Goal: Task Accomplishment & Management: Complete application form

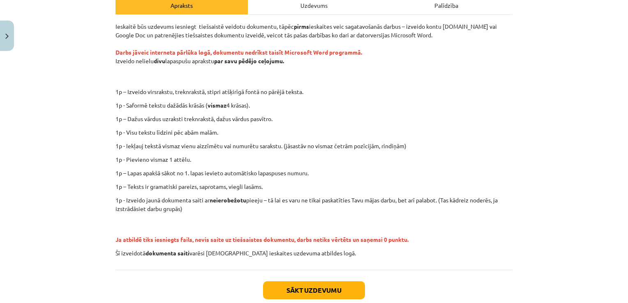
scroll to position [133, 0]
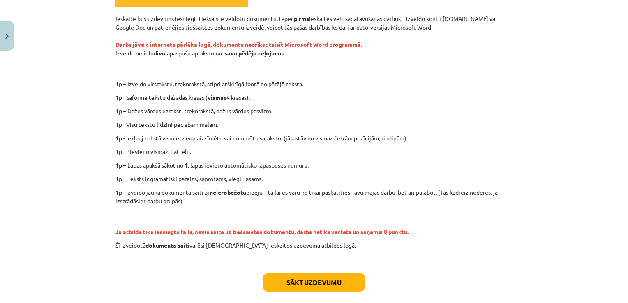
click at [317, 248] on p "Šī izveidotā dokumenta saiti varēsi iekopēt ieskaites uzdevuma atbildes logā." at bounding box center [313, 245] width 397 height 9
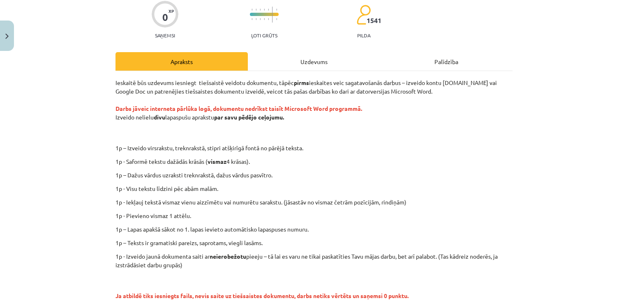
scroll to position [52, 0]
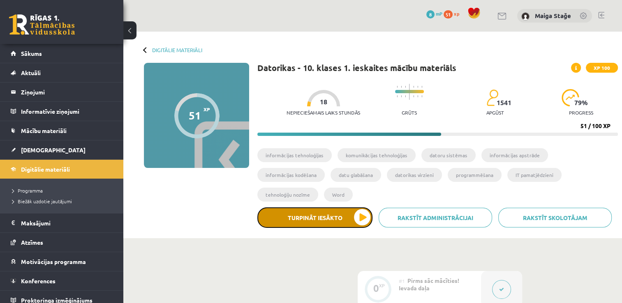
click at [330, 207] on button "Turpināt iesākto" at bounding box center [314, 217] width 115 height 21
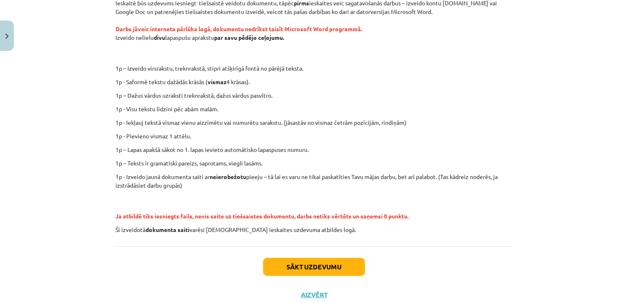
scroll to position [164, 0]
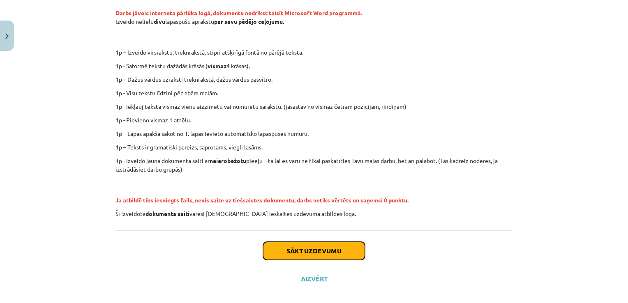
click at [279, 250] on button "Sākt uzdevumu" at bounding box center [314, 251] width 102 height 18
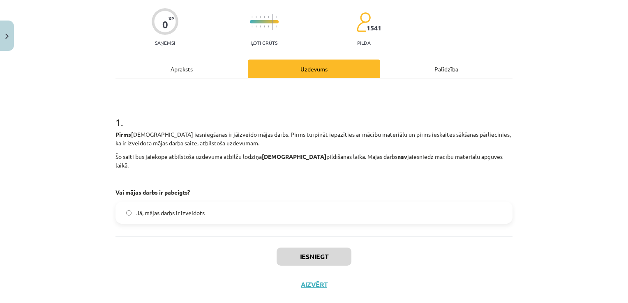
scroll to position [62, 0]
click at [201, 202] on label "Jā, mājas darbs ir izveidots" at bounding box center [313, 212] width 395 height 21
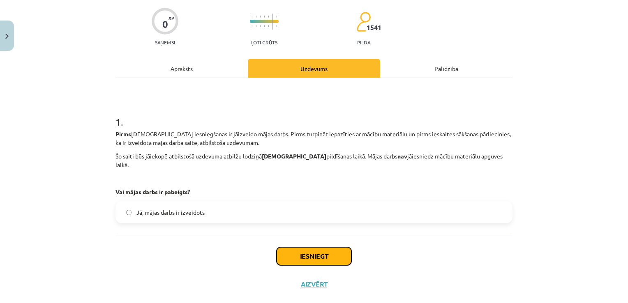
click at [317, 247] on button "Iesniegt" at bounding box center [314, 256] width 75 height 18
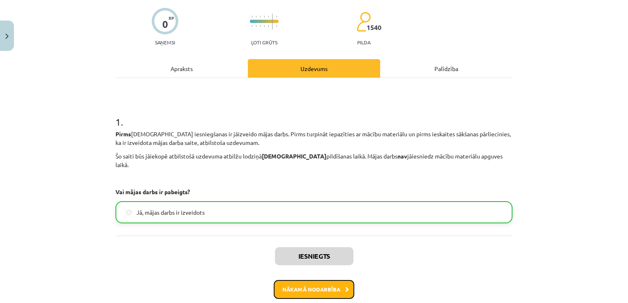
click at [305, 280] on button "Nākamā nodarbība" at bounding box center [314, 289] width 81 height 19
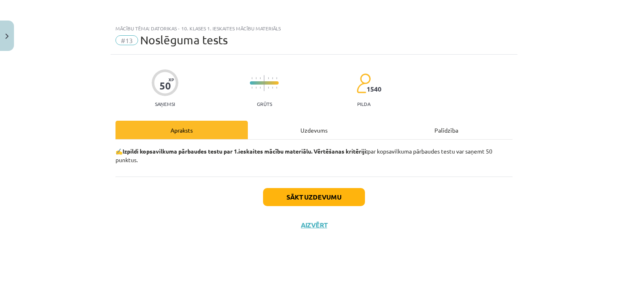
click at [214, 177] on div "Sākt uzdevumu Aizvērt" at bounding box center [313, 206] width 397 height 58
click at [214, 173] on div "✍️ Izpildi kopsavilkuma pārbaudes testu par 1.ieskaites mācību materiālu. Vērtē…" at bounding box center [313, 158] width 397 height 37
click at [329, 196] on button "Sākt uzdevumu" at bounding box center [314, 197] width 102 height 18
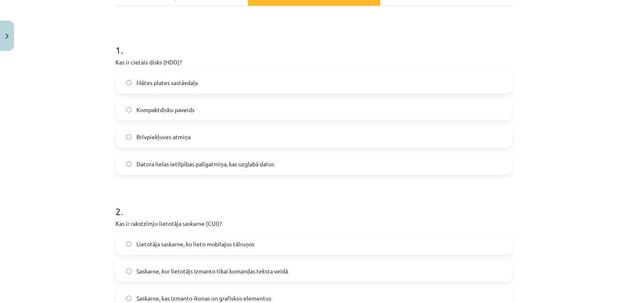
scroll to position [164, 0]
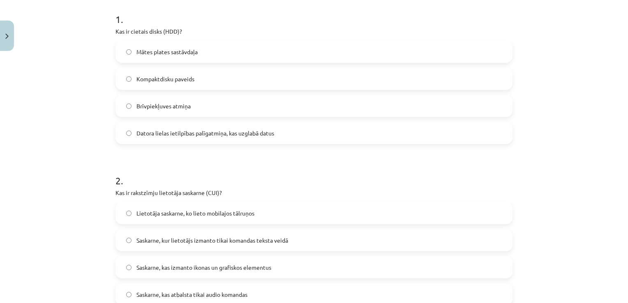
click at [166, 136] on span "Datora lielas ietilpības palīgatmiņa, kas uzglabā datus" at bounding box center [205, 133] width 138 height 9
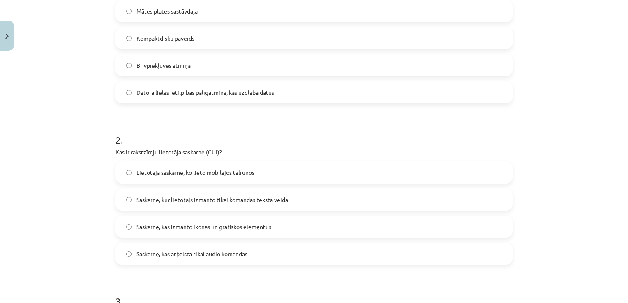
scroll to position [205, 0]
click at [164, 200] on span "Saskarne, kur lietotājs izmanto tikai komandas teksta veidā" at bounding box center [212, 199] width 152 height 9
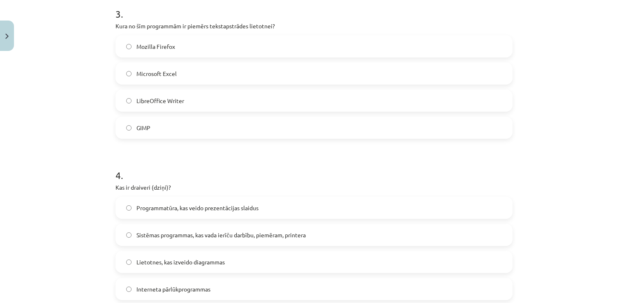
scroll to position [493, 0]
click at [167, 103] on span "LibreOffice Writer" at bounding box center [160, 100] width 48 height 9
click at [216, 231] on span "Sistēmas programmas, kas vada ierīču darbību, piemēram, printera" at bounding box center [220, 234] width 169 height 9
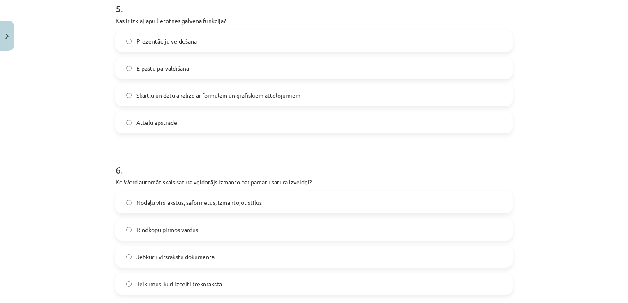
scroll to position [822, 0]
click at [205, 97] on span "Skaitļu un datu analīze ar formulām un grafiskiem attēlojumiem" at bounding box center [218, 94] width 164 height 9
click at [157, 200] on span "Nodaļu virsrakstus, saformētus, izmantojot stilus" at bounding box center [198, 202] width 125 height 9
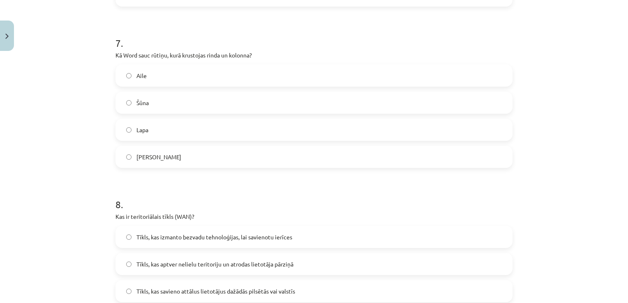
scroll to position [1150, 0]
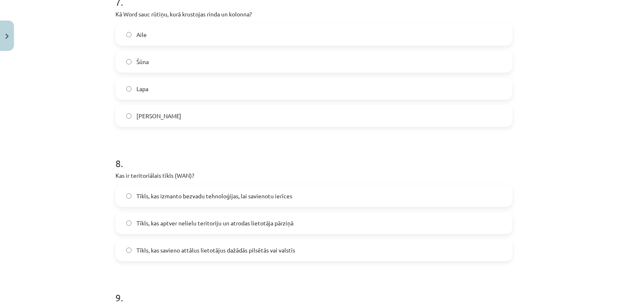
click at [168, 60] on label "Šūna" at bounding box center [313, 61] width 395 height 21
click at [180, 251] on span "Tīkls, kas savieno attālus lietotājus dažādās pilsētās vai valstīs" at bounding box center [215, 250] width 159 height 9
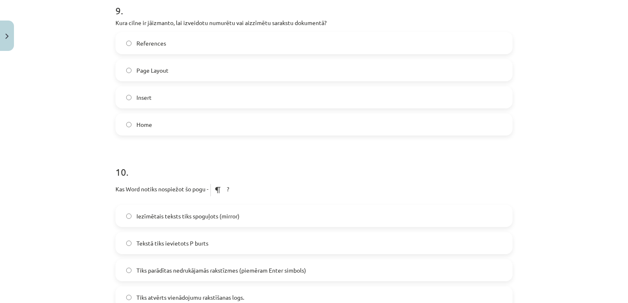
scroll to position [1438, 0]
click at [138, 127] on span "Home" at bounding box center [144, 124] width 16 height 9
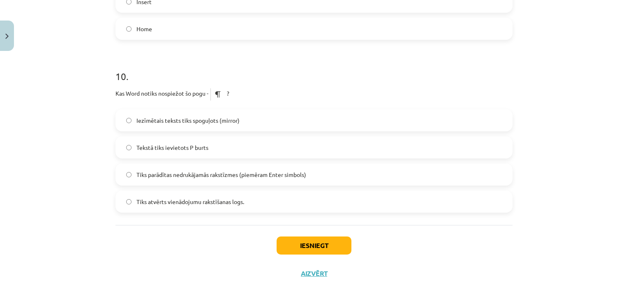
scroll to position [1538, 0]
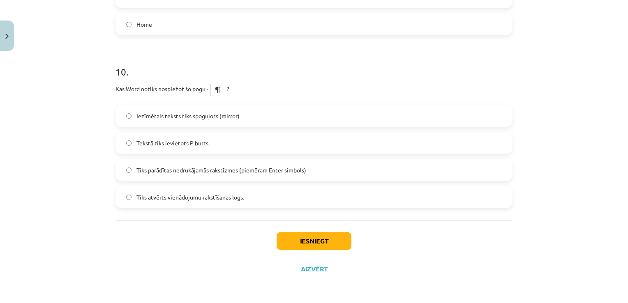
click at [180, 171] on span "Tiks parādītas nedrukājamās rakstīzmes (piemēram Enter simbols)" at bounding box center [221, 170] width 170 height 9
click at [311, 240] on button "Iesniegt" at bounding box center [314, 241] width 75 height 18
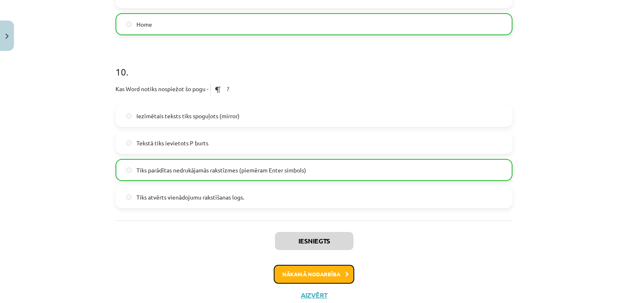
click at [320, 272] on button "Nākamā nodarbība" at bounding box center [314, 274] width 81 height 19
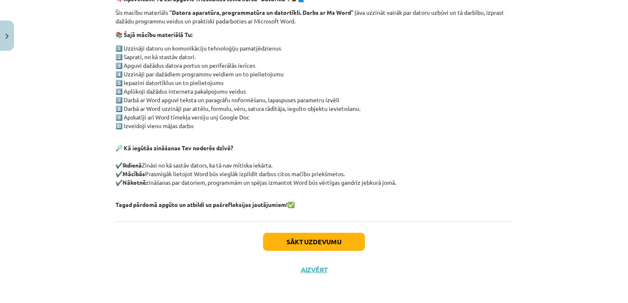
scroll to position [153, 0]
click at [324, 244] on button "Sākt uzdevumu" at bounding box center [314, 242] width 102 height 18
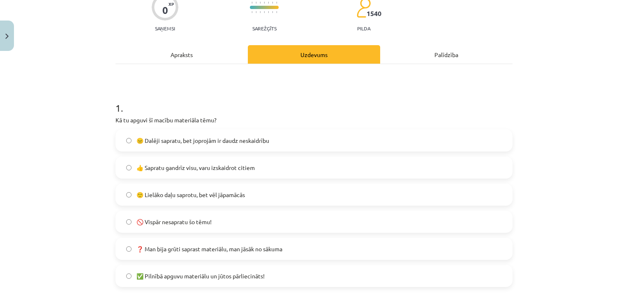
scroll to position [21, 0]
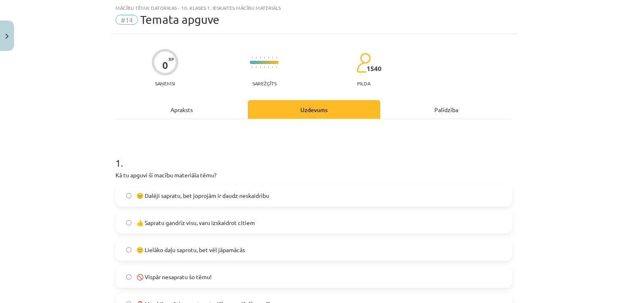
click at [176, 248] on span "🙂 Lielāko daļu saprotu, bet vēl jāpamācās" at bounding box center [190, 250] width 108 height 9
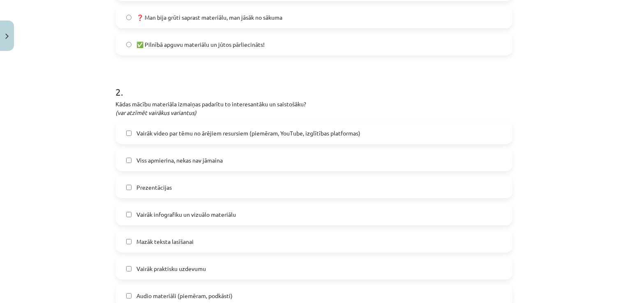
scroll to position [308, 0]
click at [179, 132] on span "Vairāk video par tēmu no ārējiem resursiem (piemēram, YouTube, izglītības platf…" at bounding box center [248, 132] width 224 height 9
click at [155, 212] on span "Vairāk infografiku un vizuālo materiālu" at bounding box center [185, 214] width 99 height 9
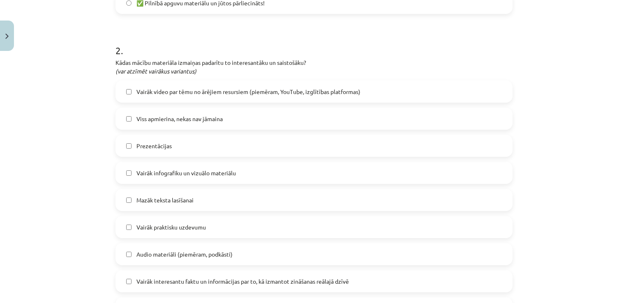
scroll to position [349, 0]
click at [186, 214] on div "Vairāk video par tēmu no ārējiem resursiem (piemēram, YouTube, izglītības platf…" at bounding box center [313, 226] width 397 height 293
click at [181, 231] on label "Vairāk praktisku uzdevumu" at bounding box center [313, 227] width 395 height 21
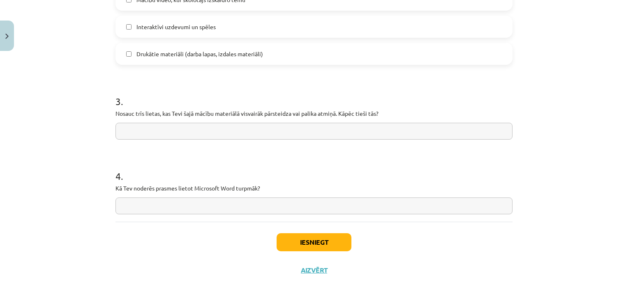
scroll to position [659, 0]
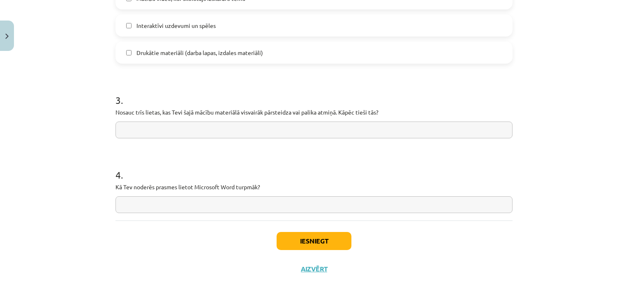
click at [311, 135] on input "text" at bounding box center [313, 130] width 397 height 17
click at [232, 203] on input "text" at bounding box center [313, 204] width 397 height 17
click at [209, 127] on input "text" at bounding box center [313, 130] width 397 height 17
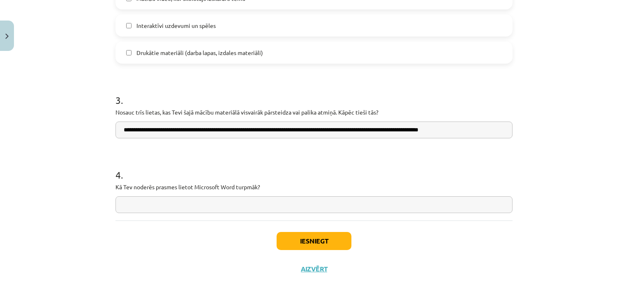
type input "**********"
click at [144, 205] on input "text" at bounding box center [313, 204] width 397 height 17
paste input "**********"
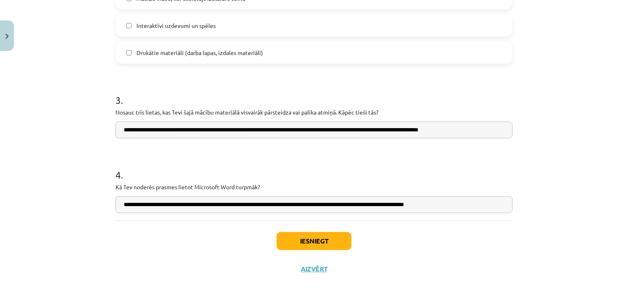
scroll to position [0, 12]
type input "**********"
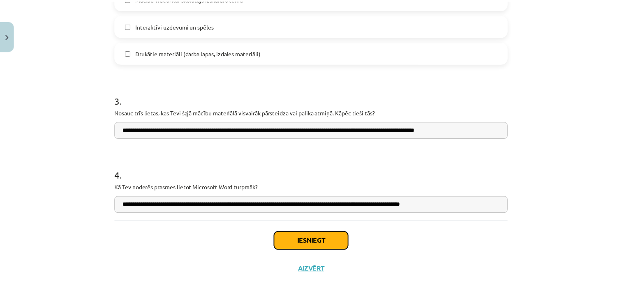
scroll to position [0, 0]
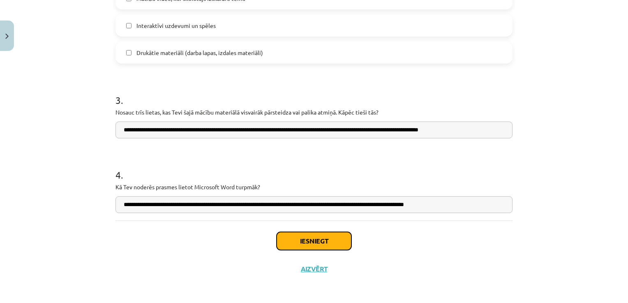
click at [331, 237] on button "Iesniegt" at bounding box center [314, 241] width 75 height 18
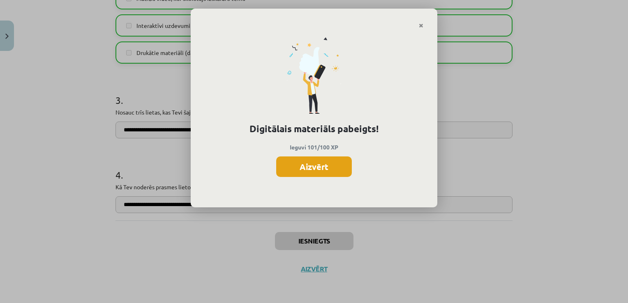
click at [318, 173] on button "Aizvērt" at bounding box center [314, 167] width 76 height 21
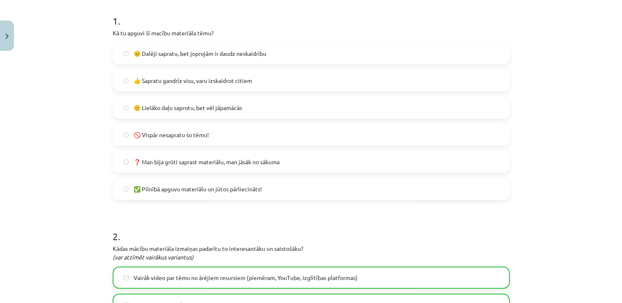
scroll to position [164, 0]
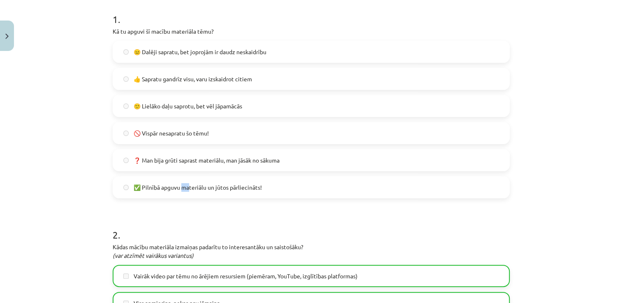
drag, startPoint x: 187, startPoint y: 189, endPoint x: 182, endPoint y: 193, distance: 5.3
click at [182, 193] on label "✅ Pilnībā apguvu materiālu un jūtos pārliecināts!" at bounding box center [310, 187] width 395 height 21
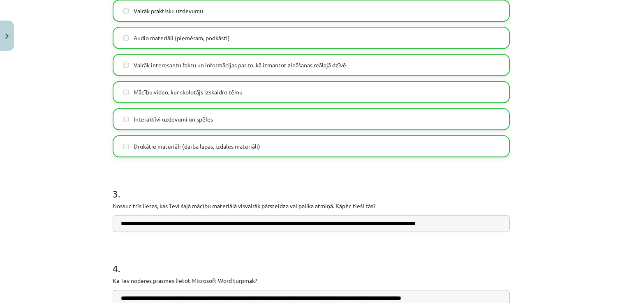
scroll to position [659, 0]
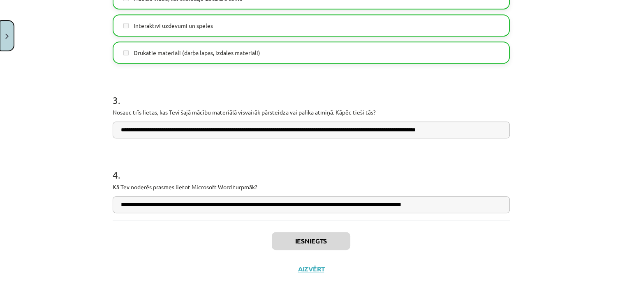
click at [4, 34] on button "Close" at bounding box center [7, 36] width 14 height 30
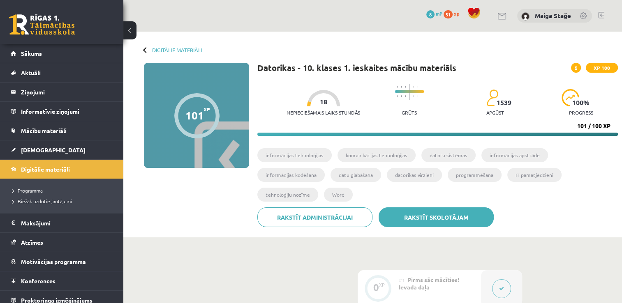
click at [421, 207] on link "Rakstīt skolotājam" at bounding box center [435, 217] width 115 height 20
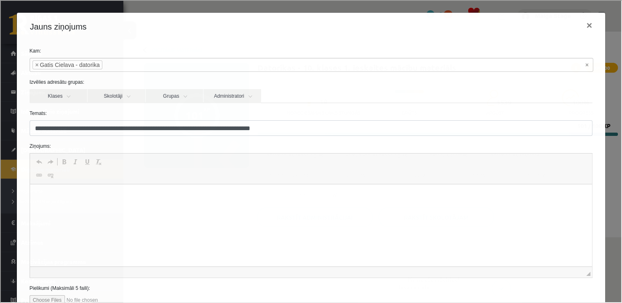
scroll to position [0, 0]
click at [68, 195] on p "Rich Text Editor, wiswyg-editor-47024914435840-1757360789-0" at bounding box center [311, 197] width 546 height 9
click at [138, 197] on p "**********" at bounding box center [308, 197] width 540 height 9
click at [162, 200] on p "**********" at bounding box center [308, 197] width 540 height 9
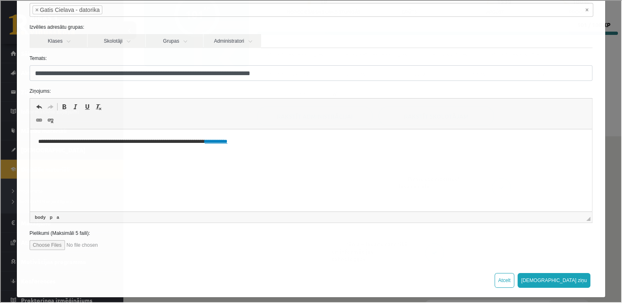
scroll to position [60, 0]
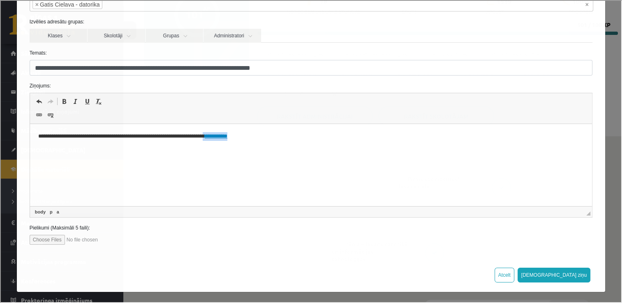
drag, startPoint x: 257, startPoint y: 136, endPoint x: 223, endPoint y: 136, distance: 34.1
click at [223, 136] on p "**********" at bounding box center [308, 136] width 540 height 9
click at [567, 272] on button "Sūtīt ziņu" at bounding box center [552, 274] width 73 height 15
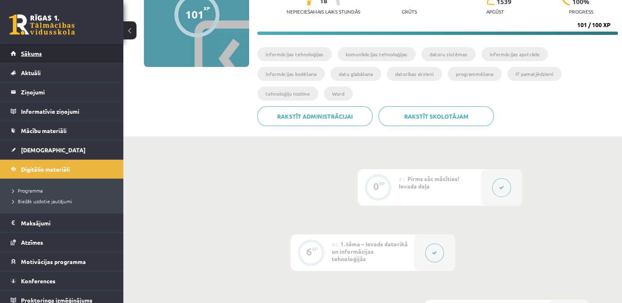
click at [64, 62] on link "Sākums" at bounding box center [62, 53] width 102 height 19
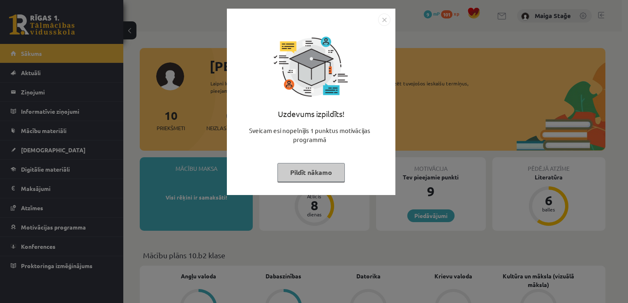
click at [232, 255] on div "Uzdevums izpildīts! Sveicam esi nopelnījis 1 punktus motivācijas programmā Pild…" at bounding box center [314, 151] width 628 height 303
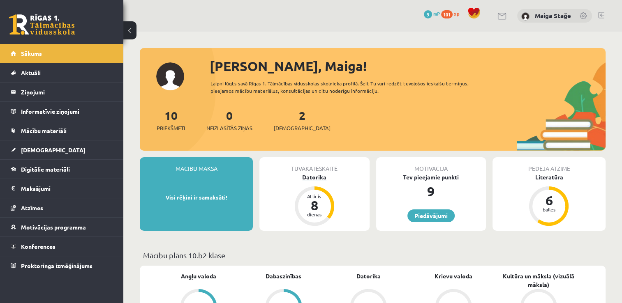
click at [315, 200] on div "8" at bounding box center [314, 205] width 25 height 13
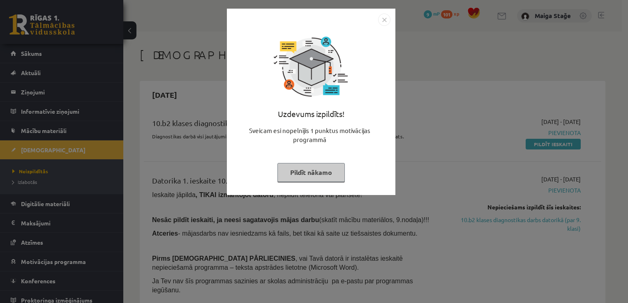
click at [324, 164] on button "Pildīt nākamo" at bounding box center [310, 172] width 67 height 19
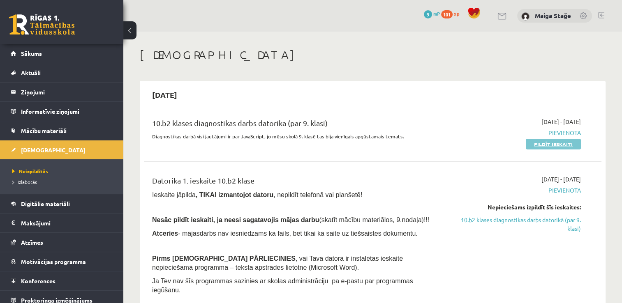
click at [551, 143] on link "Pildīt ieskaiti" at bounding box center [552, 144] width 55 height 11
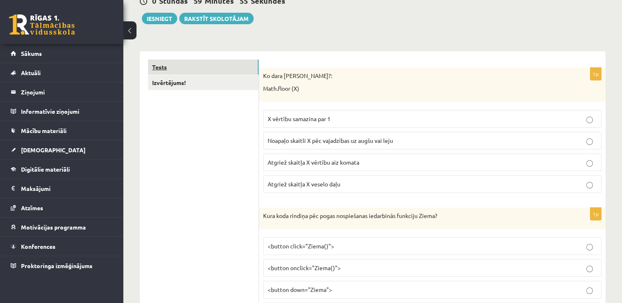
scroll to position [123, 0]
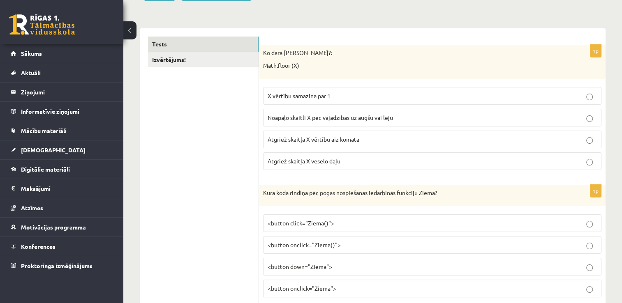
click at [327, 160] on span "Atgriež skaitļa X veselo daļu" at bounding box center [303, 160] width 73 height 7
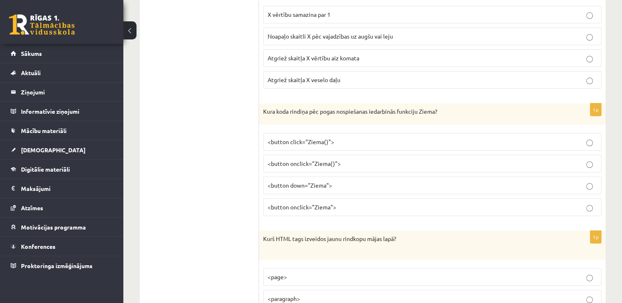
scroll to position [205, 0]
click at [331, 166] on p "<button onclick="Ziema()">" at bounding box center [431, 163] width 329 height 9
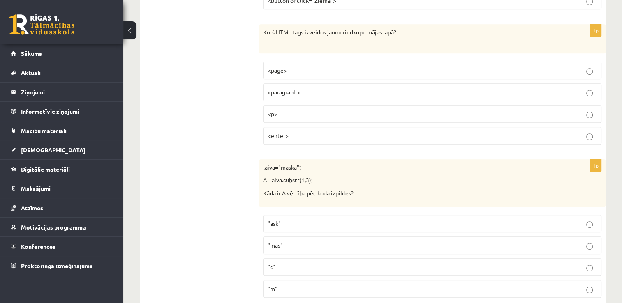
scroll to position [411, 0]
click at [282, 113] on p "<p>" at bounding box center [431, 114] width 329 height 9
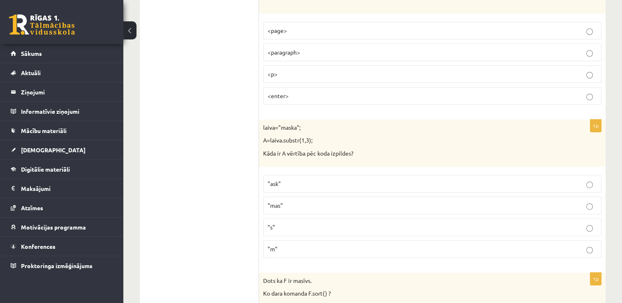
scroll to position [452, 0]
click at [311, 184] on p ""ask"" at bounding box center [431, 183] width 329 height 9
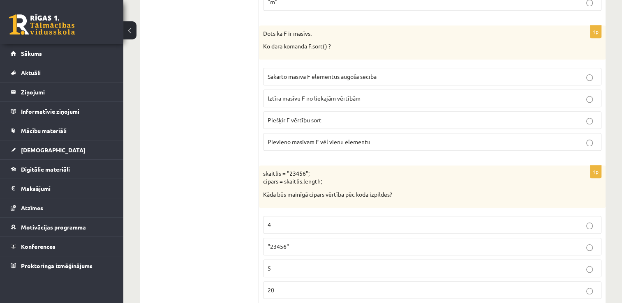
scroll to position [740, 0]
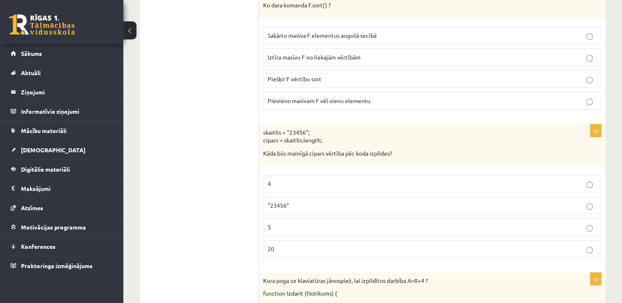
click at [316, 38] on label "Sakārto masīva F elementus augošā secībā" at bounding box center [432, 36] width 338 height 18
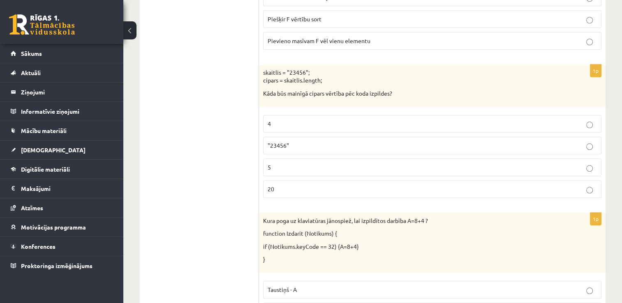
scroll to position [822, 0]
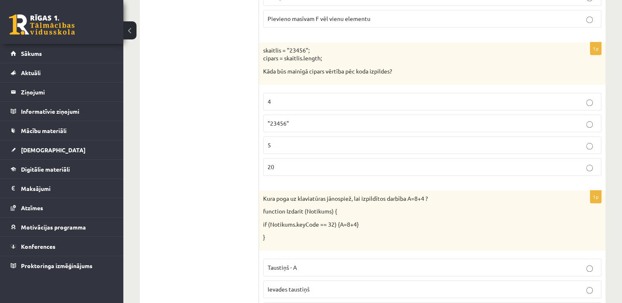
click at [314, 144] on p "5" at bounding box center [431, 145] width 329 height 9
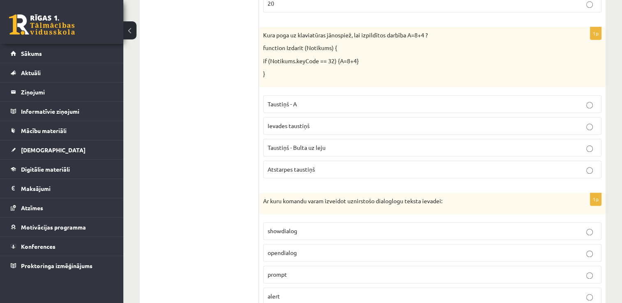
scroll to position [986, 0]
click at [289, 166] on span "Atstarpes taustiņš" at bounding box center [290, 168] width 47 height 7
click at [283, 291] on p "alert" at bounding box center [431, 295] width 329 height 9
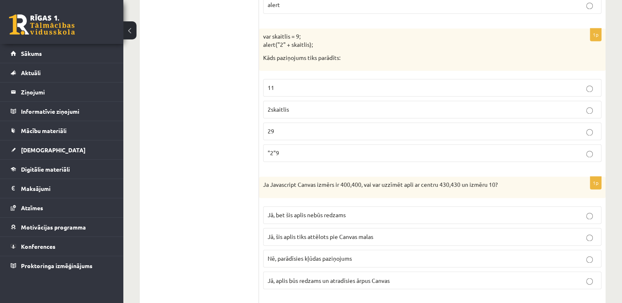
scroll to position [1274, 0]
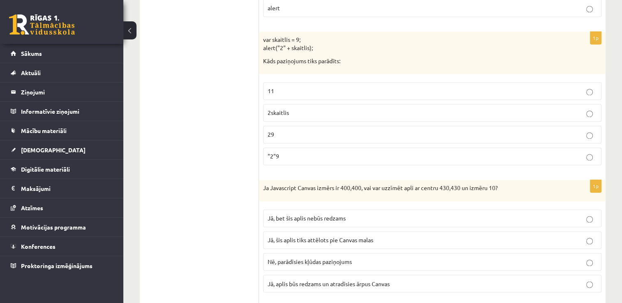
click at [299, 131] on p "29" at bounding box center [431, 134] width 329 height 9
click at [296, 214] on span "Jā, bet šis aplis nebūs redzams" at bounding box center [306, 217] width 78 height 7
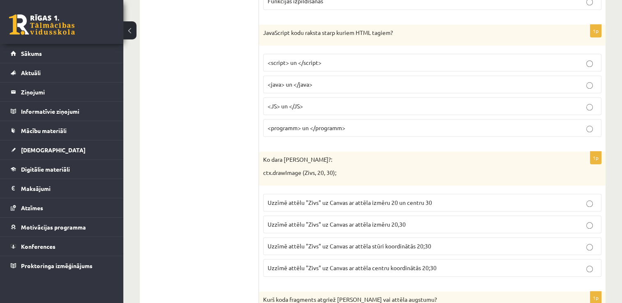
scroll to position [4143, 0]
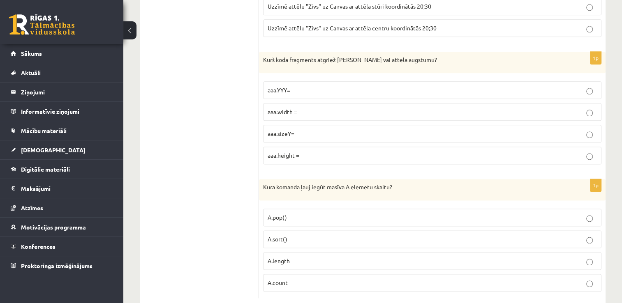
click at [297, 147] on label "aaa.height =" at bounding box center [432, 156] width 338 height 18
click at [285, 257] on span "A.length" at bounding box center [278, 260] width 22 height 7
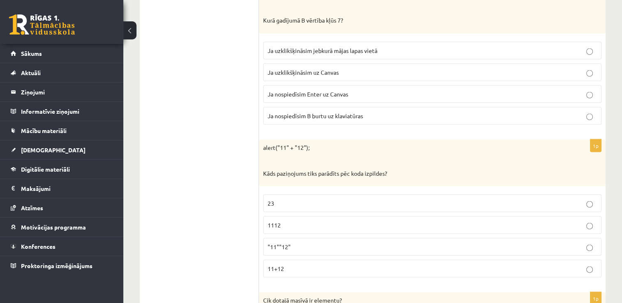
scroll to position [1596, 0]
click at [316, 111] on span "Ja nospiedīsim B burtu uz klaviatūras" at bounding box center [314, 114] width 95 height 7
click at [285, 220] on p "1112" at bounding box center [431, 224] width 329 height 9
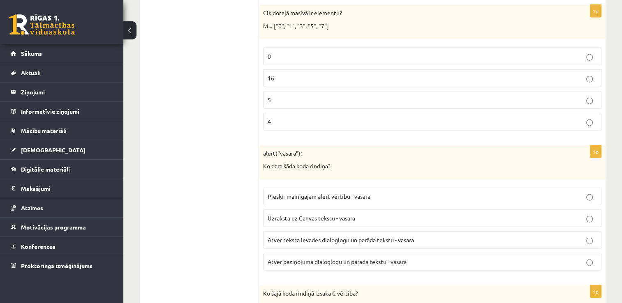
scroll to position [1883, 0]
click at [280, 94] on p "5" at bounding box center [431, 98] width 329 height 9
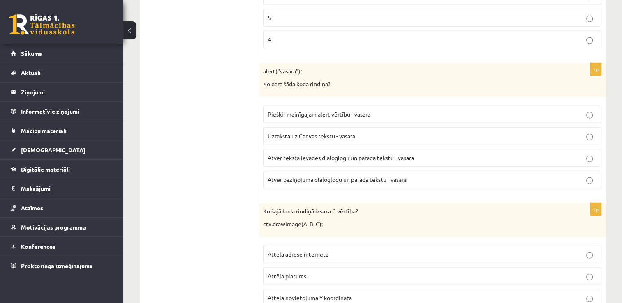
scroll to position [1966, 0]
click at [310, 175] on span "Atver paziņojuma dialoglogu un parāda tekstu - vasara" at bounding box center [336, 178] width 139 height 7
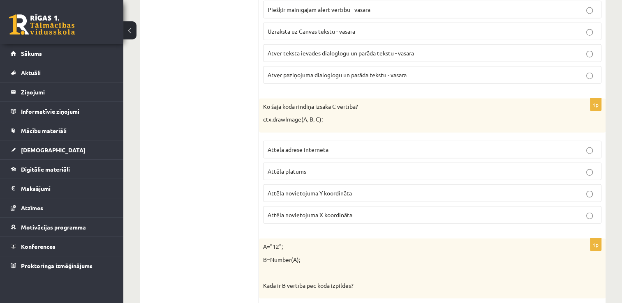
scroll to position [2089, 0]
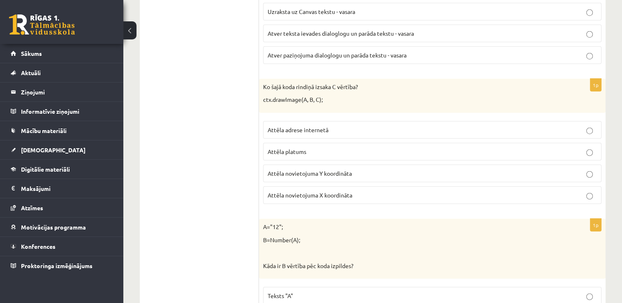
click at [301, 143] on label "Attēla platums" at bounding box center [432, 152] width 338 height 18
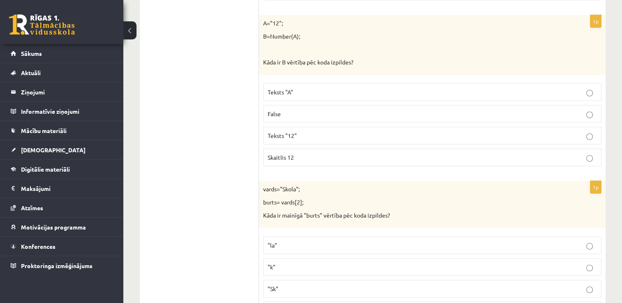
scroll to position [2294, 0]
click at [296, 130] on span "Teksts "12"" at bounding box center [281, 133] width 29 height 7
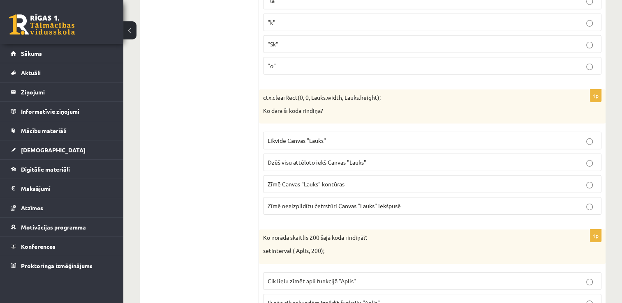
scroll to position [2541, 0]
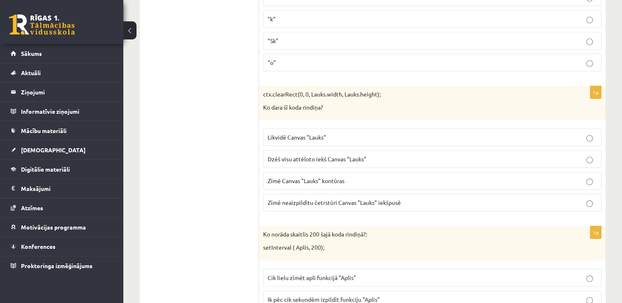
click at [276, 58] on p ""o"" at bounding box center [431, 62] width 329 height 9
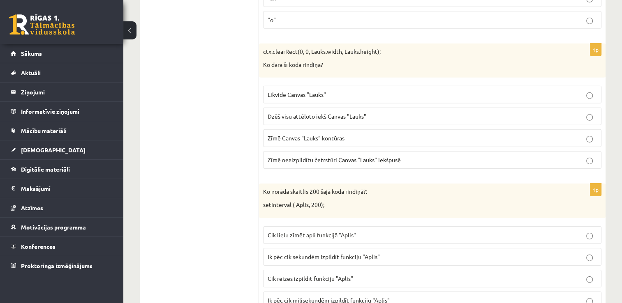
scroll to position [2582, 0]
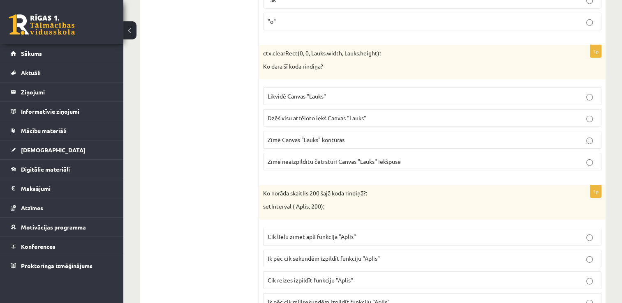
click at [296, 114] on span "Dzēš visu attēloto iekš Canvas "Lauks"" at bounding box center [316, 117] width 99 height 7
click at [302, 298] on span "Ik pēc cik milisekundēm izpildīt funkciju "Aplis"" at bounding box center [328, 301] width 122 height 7
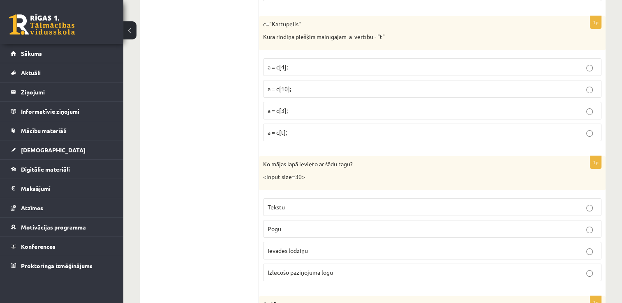
scroll to position [2869, 0]
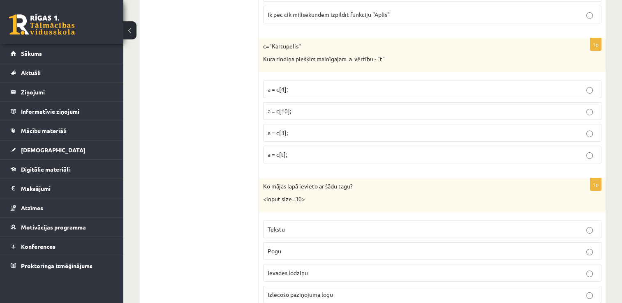
click at [299, 148] on label "a = c[t];" at bounding box center [432, 155] width 338 height 18
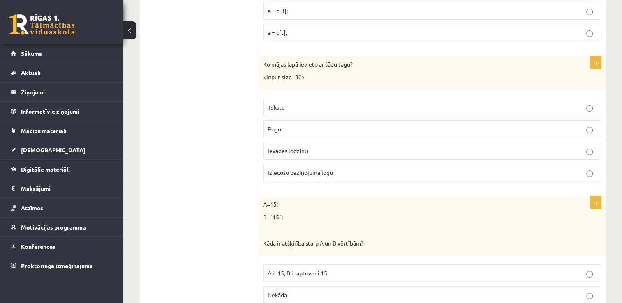
scroll to position [2993, 0]
click at [298, 145] on p "Ievades lodziņu" at bounding box center [431, 149] width 329 height 9
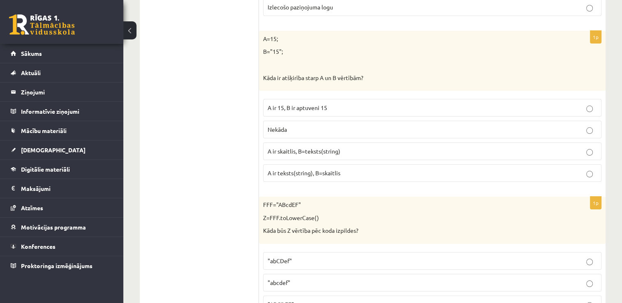
scroll to position [3157, 0]
click at [284, 104] on span "A ir 15, B ir aptuveni 15" at bounding box center [297, 107] width 60 height 7
click at [302, 143] on label "A ir skaitlis, B=teksts(string)" at bounding box center [432, 152] width 338 height 18
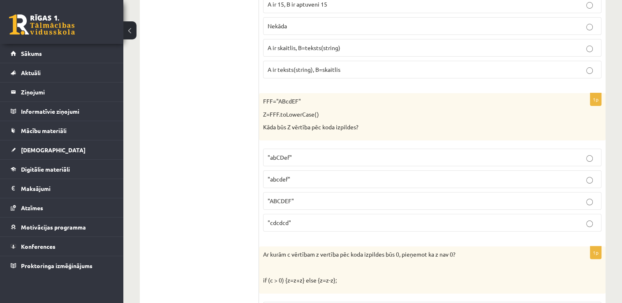
scroll to position [3280, 0]
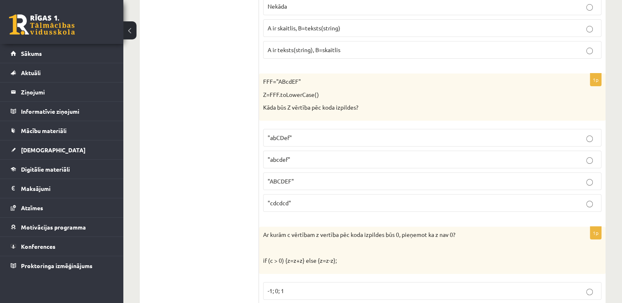
click at [293, 155] on p ""abcdef"" at bounding box center [431, 159] width 329 height 9
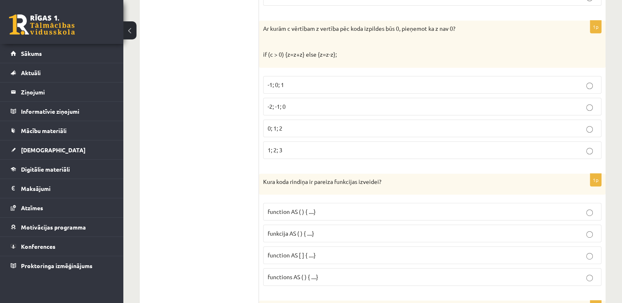
scroll to position [3486, 0]
click at [276, 82] on span "-1; 0; 1" at bounding box center [275, 85] width 16 height 7
click at [293, 269] on label "functions AS ( ) { ....}" at bounding box center [432, 278] width 338 height 18
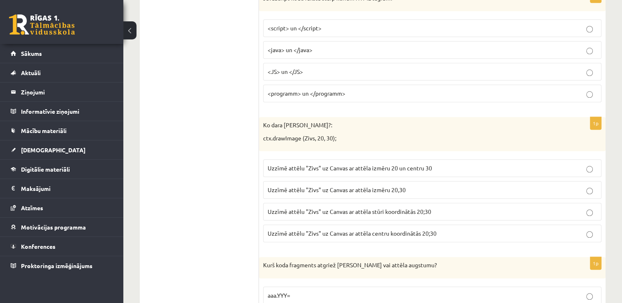
scroll to position [3897, 0]
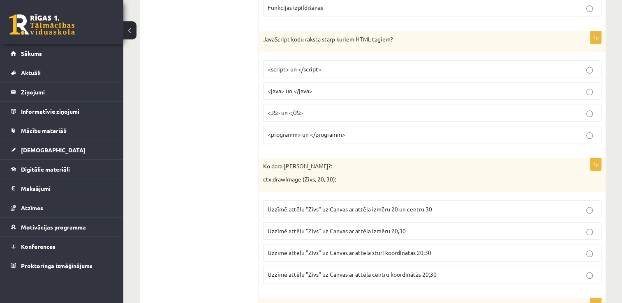
click at [324, 65] on p "<script> un </script>" at bounding box center [431, 69] width 329 height 9
click at [361, 249] on span "Uzzīmē attēlu "Zivs" uz Canvas ar attēla stūri koordinātās 20;30" at bounding box center [349, 252] width 164 height 7
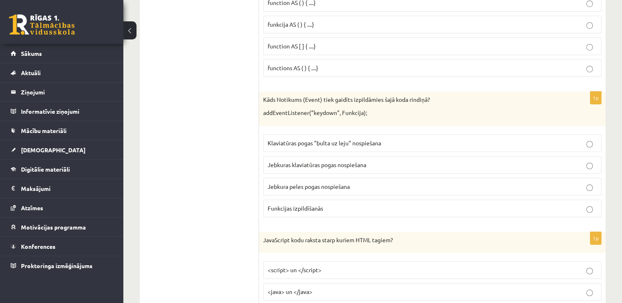
scroll to position [3691, 0]
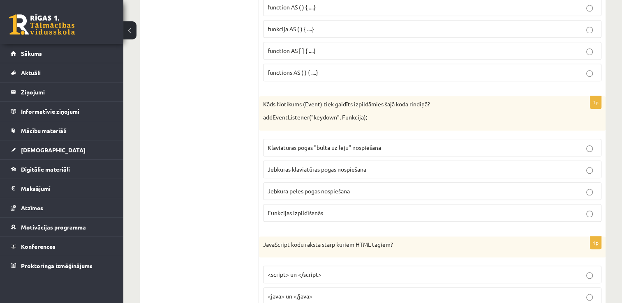
click at [384, 139] on label "Klaviatūras pogas "bulta uz leju" nospiešana" at bounding box center [432, 148] width 338 height 18
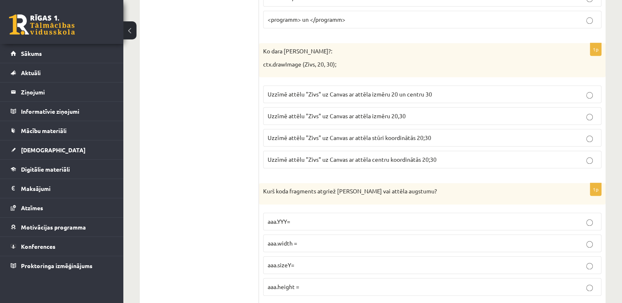
scroll to position [4020, 0]
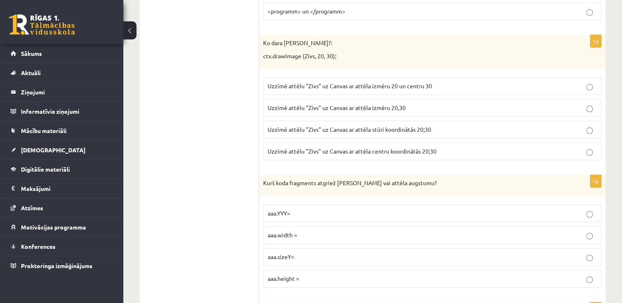
click at [385, 147] on span "Uzzīmē attēlu "Zivs" uz Canvas ar attēla centru koordinātās 20;30" at bounding box center [351, 150] width 169 height 7
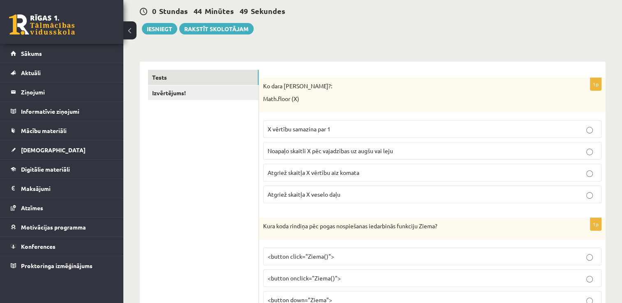
scroll to position [0, 0]
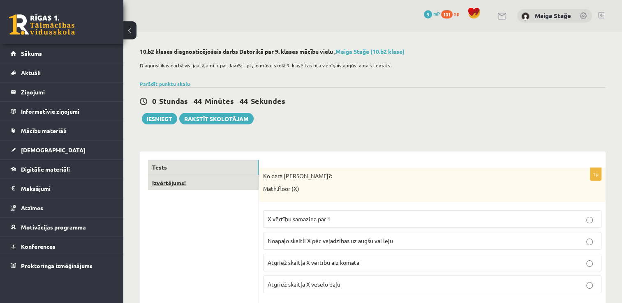
click at [218, 184] on link "Izvērtējums!" at bounding box center [203, 182] width 111 height 15
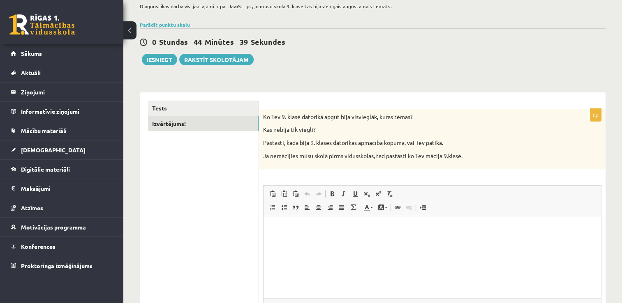
scroll to position [82, 0]
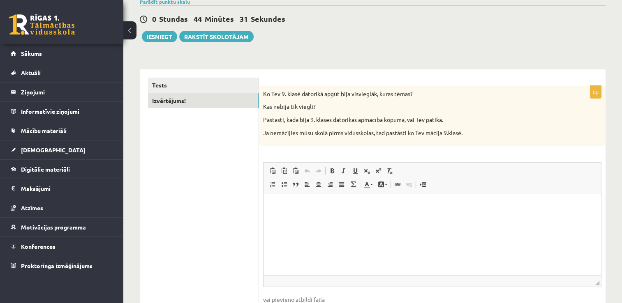
click at [326, 200] on html at bounding box center [431, 206] width 337 height 25
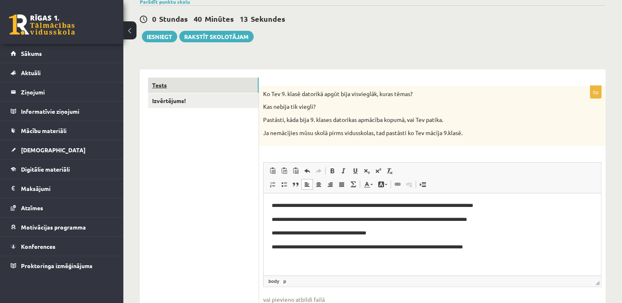
click at [201, 81] on link "Tests" at bounding box center [203, 85] width 111 height 15
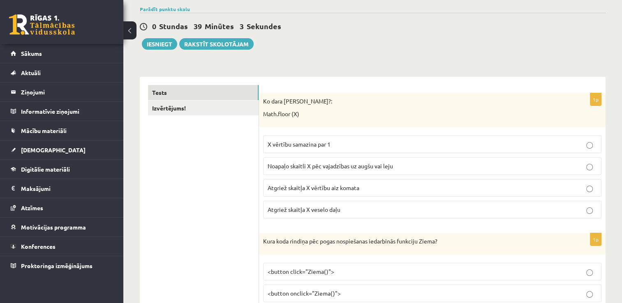
scroll to position [41, 0]
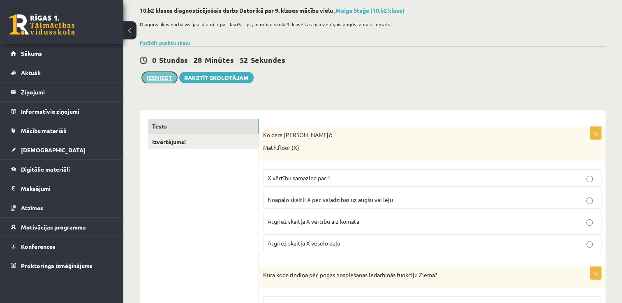
click at [163, 78] on button "Iesniegt" at bounding box center [159, 78] width 35 height 12
click at [367, 221] on p "Atgriež skaitļa X vērtību aiz komata" at bounding box center [431, 221] width 329 height 9
click at [408, 202] on p "Noapaļo skaitli X pēc vajadzības uz augšu vai leju" at bounding box center [431, 200] width 329 height 9
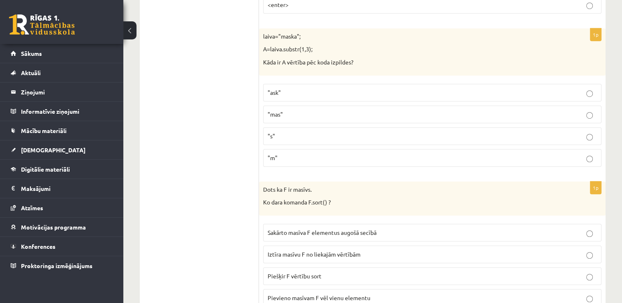
scroll to position [527, 0]
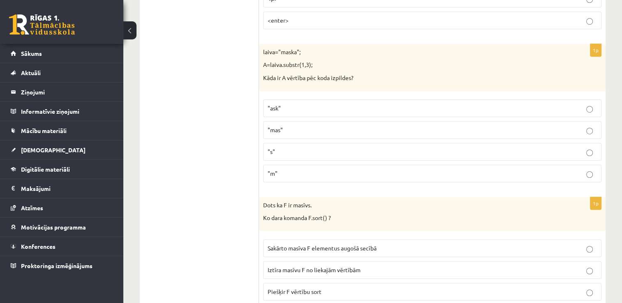
click at [415, 147] on p ""s"" at bounding box center [431, 151] width 329 height 9
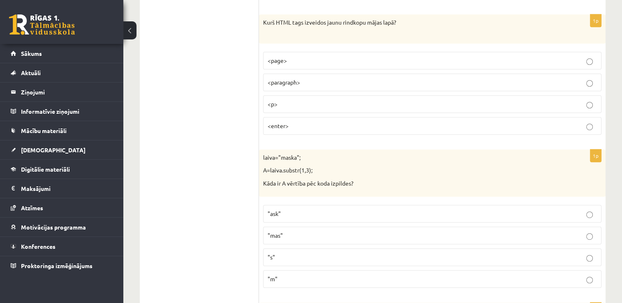
scroll to position [411, 0]
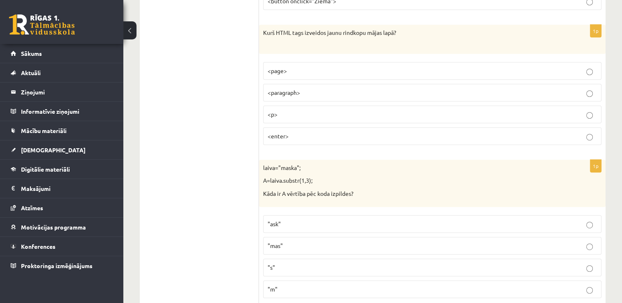
click at [539, 92] on p "<paragraph>" at bounding box center [431, 92] width 329 height 9
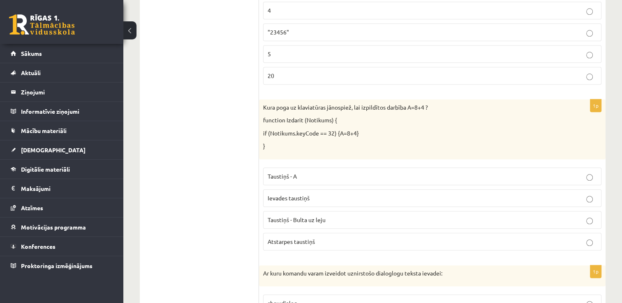
scroll to position [877, 0]
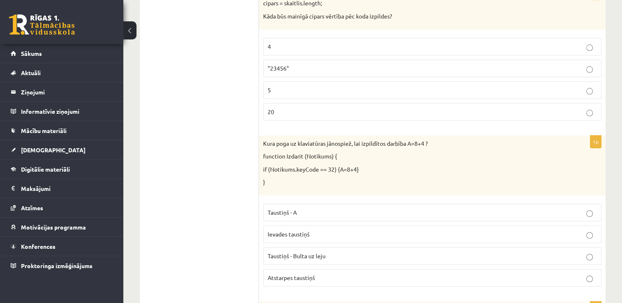
click at [489, 81] on label "5" at bounding box center [432, 90] width 338 height 18
click at [459, 103] on label "20" at bounding box center [432, 112] width 338 height 18
click at [580, 42] on p "4" at bounding box center [431, 46] width 329 height 9
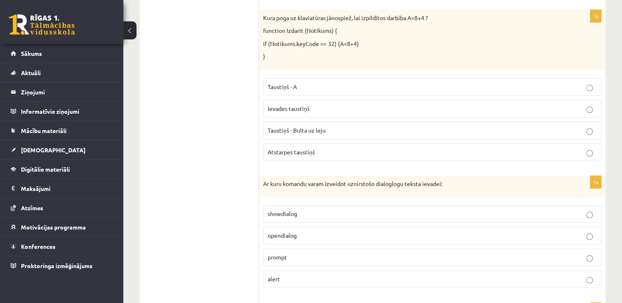
scroll to position [946, 0]
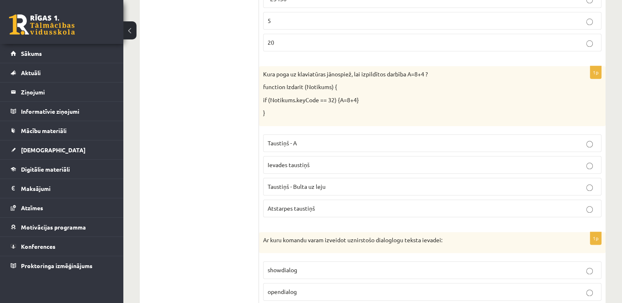
click at [408, 184] on p "Taustiņš - Bulta uz leju" at bounding box center [431, 186] width 329 height 9
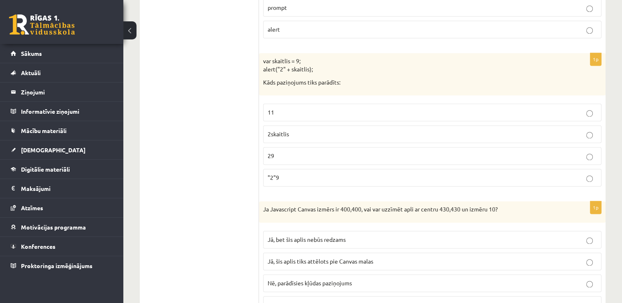
scroll to position [1257, 0]
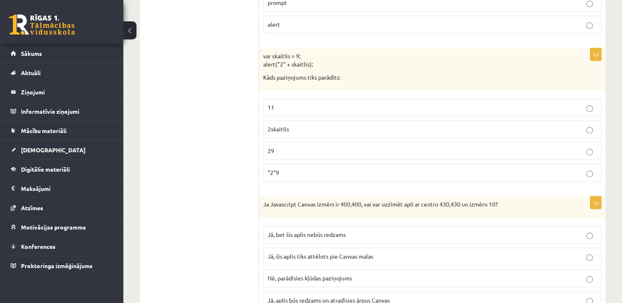
click at [434, 130] on label "2skaitlis" at bounding box center [432, 129] width 338 height 18
click at [601, 109] on div "1p var skaitlis = 9; alert("2" + skaitlis); Kāds paziņojums tiks parādīts: 11 2…" at bounding box center [432, 118] width 346 height 140
click at [509, 147] on p "29" at bounding box center [431, 151] width 329 height 9
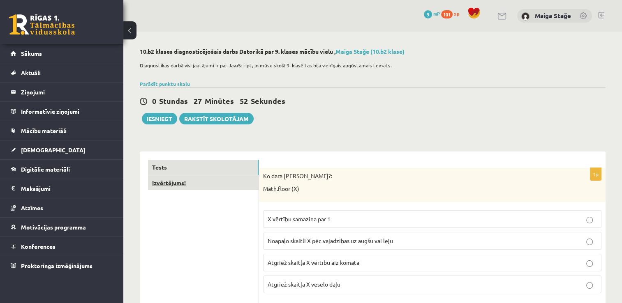
click at [168, 188] on link "Izvērtējums!" at bounding box center [203, 182] width 111 height 15
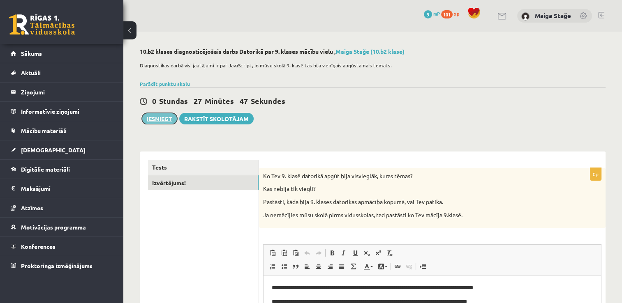
click at [160, 114] on button "Iesniegt" at bounding box center [159, 119] width 35 height 12
click at [159, 83] on link "Parādīt punktu skalu" at bounding box center [165, 84] width 50 height 7
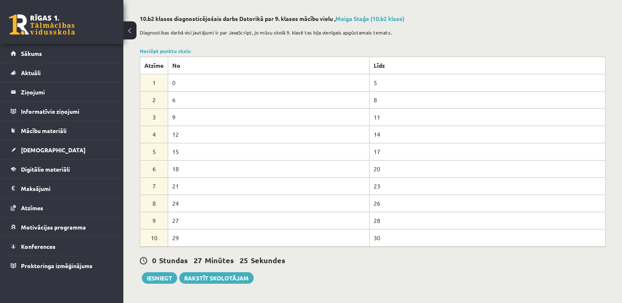
scroll to position [49, 0]
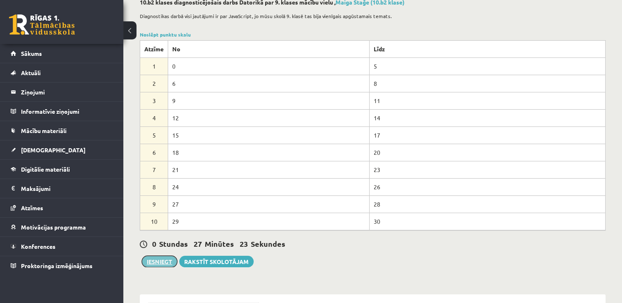
click at [162, 262] on button "Iesniegt" at bounding box center [159, 262] width 35 height 12
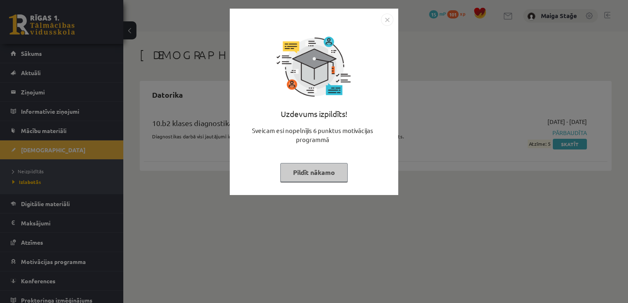
click at [307, 171] on button "Pildīt nākamo" at bounding box center [313, 172] width 67 height 19
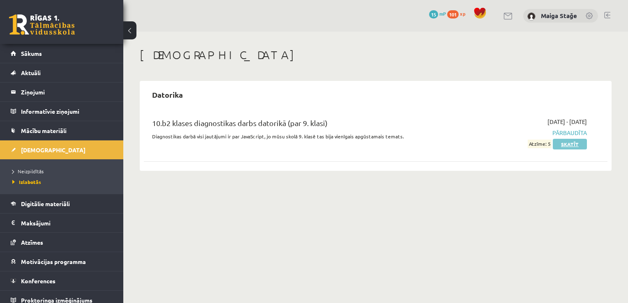
click at [568, 145] on link "Skatīt" at bounding box center [570, 144] width 34 height 11
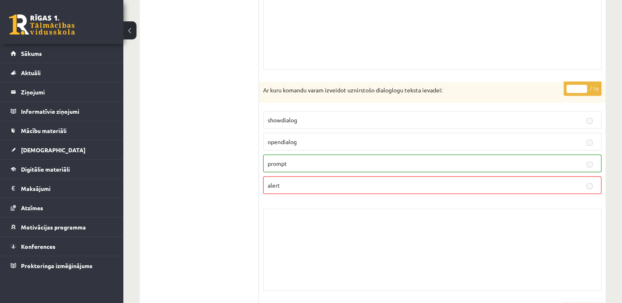
scroll to position [1742, 0]
click at [53, 53] on link "Sākums" at bounding box center [62, 53] width 102 height 19
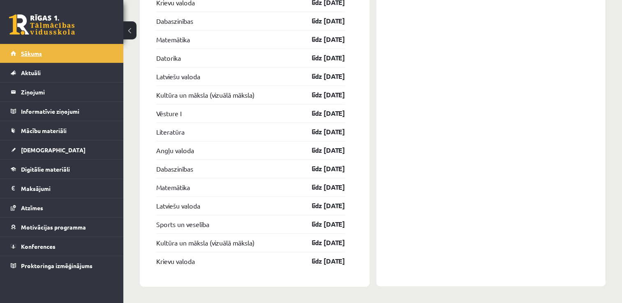
scroll to position [1171, 0]
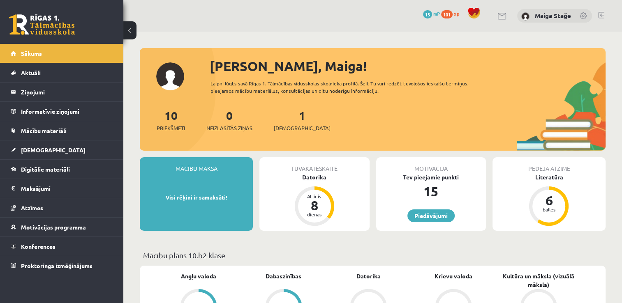
click at [309, 177] on div "Datorika" at bounding box center [314, 177] width 110 height 9
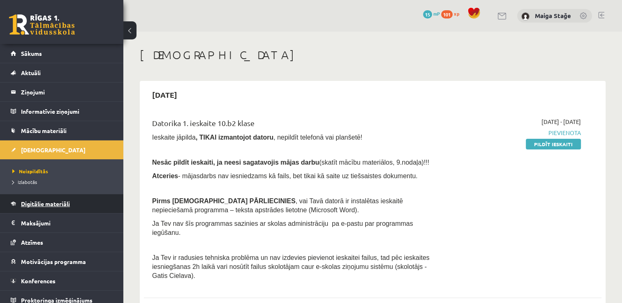
click at [68, 209] on link "Digitālie materiāli" at bounding box center [62, 203] width 102 height 19
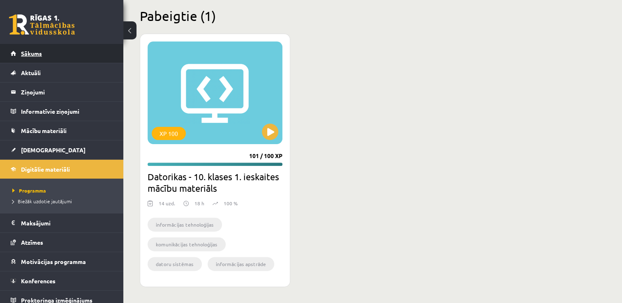
click at [87, 49] on link "Sākums" at bounding box center [62, 53] width 102 height 19
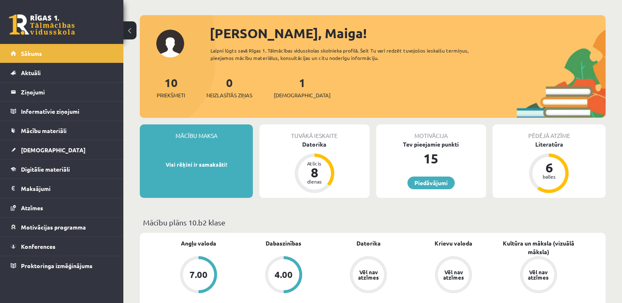
scroll to position [16, 0]
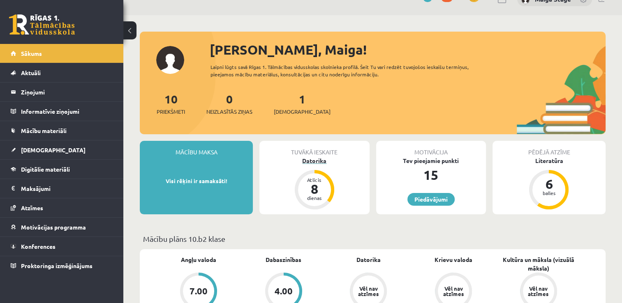
click at [318, 160] on div "Datorika" at bounding box center [314, 161] width 110 height 9
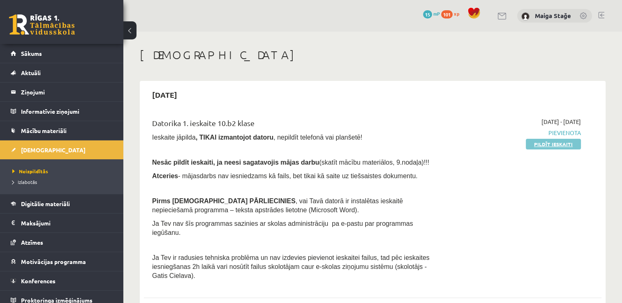
click at [546, 144] on link "Pildīt ieskaiti" at bounding box center [552, 144] width 55 height 11
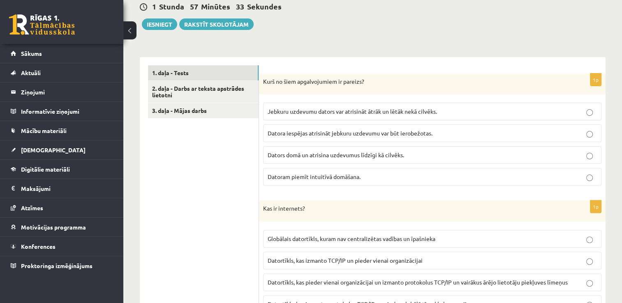
scroll to position [230, 0]
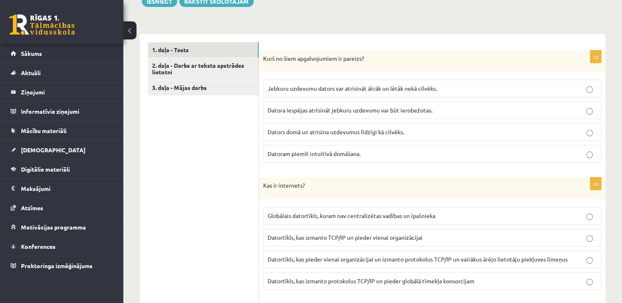
click at [304, 114] on p "Datora iespējas atrisināt jebkuru uzdevumu var būt ierobežotas." at bounding box center [431, 110] width 329 height 9
click at [297, 217] on span "Globālais datortīkls, kuram nav centralizētas vadības un īpašnieka" at bounding box center [351, 215] width 168 height 7
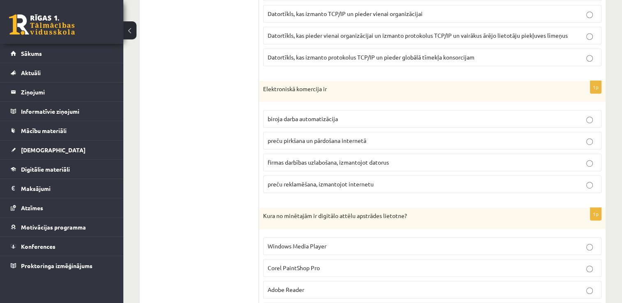
scroll to position [477, 0]
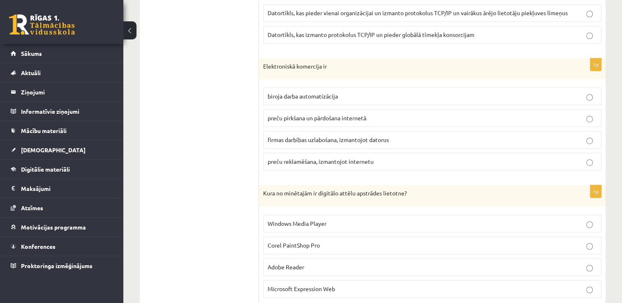
click at [286, 116] on span "preču pirkšana un pārdošana internetā" at bounding box center [316, 117] width 99 height 7
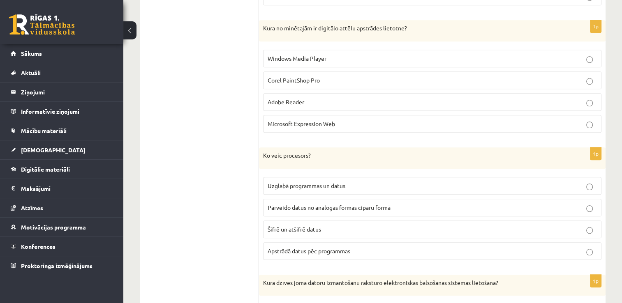
scroll to position [641, 0]
click at [286, 77] on span "Corel PaintShop Pro" at bounding box center [293, 80] width 52 height 7
click at [296, 249] on span "Apstrādā datus pēc programmas" at bounding box center [308, 251] width 83 height 7
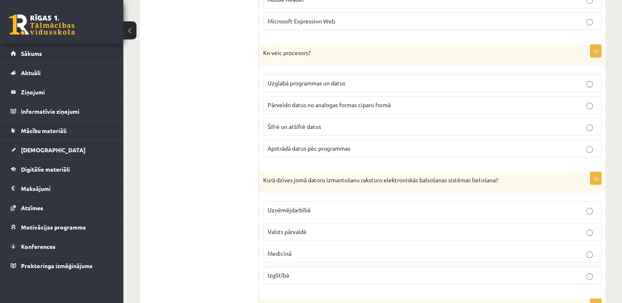
scroll to position [764, 0]
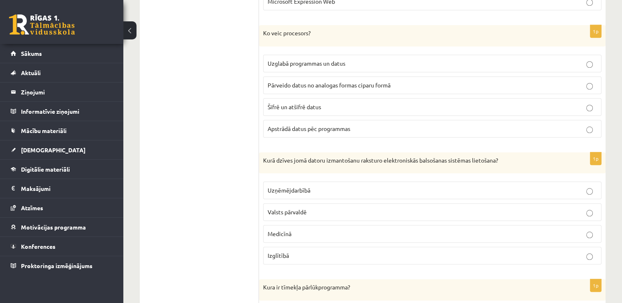
click at [288, 210] on span "Valsts pārvaldē" at bounding box center [286, 211] width 39 height 7
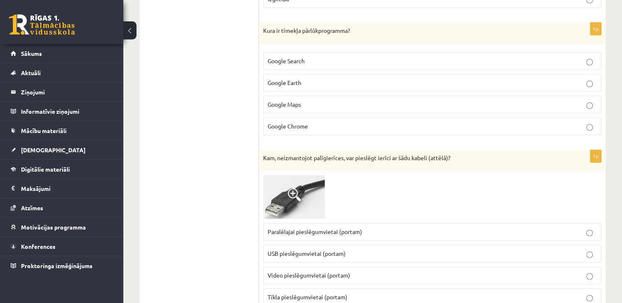
scroll to position [1024, 0]
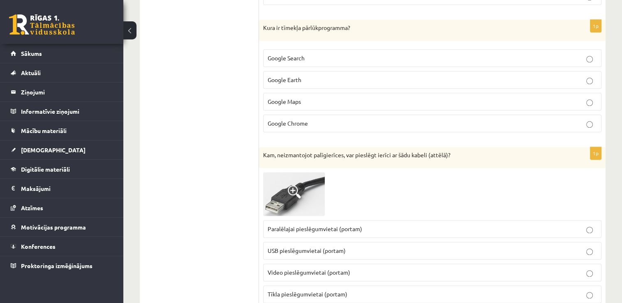
click at [410, 119] on p "Google Chrome" at bounding box center [431, 123] width 329 height 9
click at [312, 251] on label "USB pieslēgumvietai (portam)" at bounding box center [432, 251] width 338 height 18
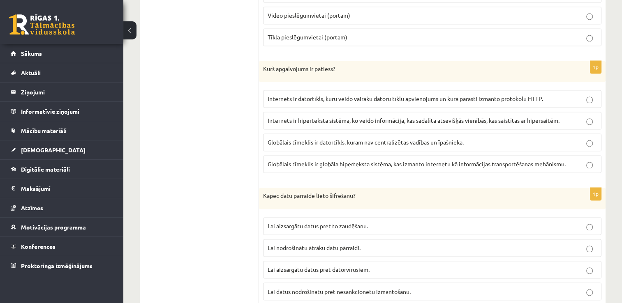
scroll to position [1311, 0]
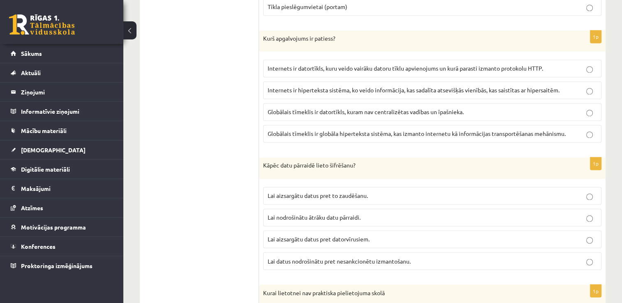
click at [305, 134] on label "Globālais tīmeklis ir globāla hiperteksta sistēma, kas izmanto internetu kā inf…" at bounding box center [432, 134] width 338 height 18
click at [312, 264] on fieldset "Lai aizsargātu datus pret to zaudēšanu. Lai nodrošinātu ātrāku datu pārraidi. L…" at bounding box center [432, 228] width 338 height 90
click at [316, 258] on p "Lai datus nodrošinātu pret nesankcionētu izmantošanu." at bounding box center [431, 261] width 329 height 9
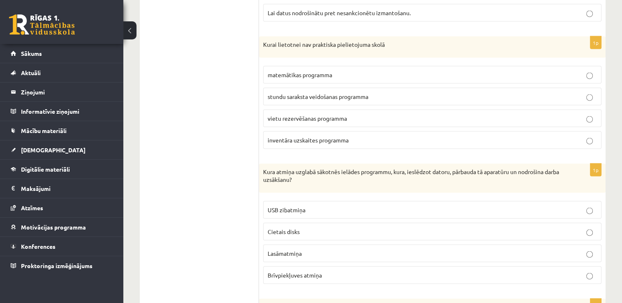
scroll to position [1558, 0]
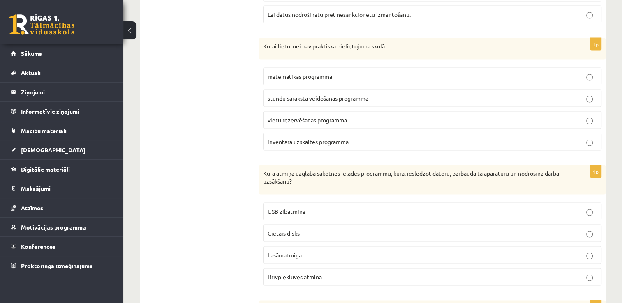
click at [286, 138] on span "inventāra uzskaites programma" at bounding box center [307, 141] width 81 height 7
click at [300, 251] on span "Lasāmatmiņa" at bounding box center [284, 254] width 34 height 7
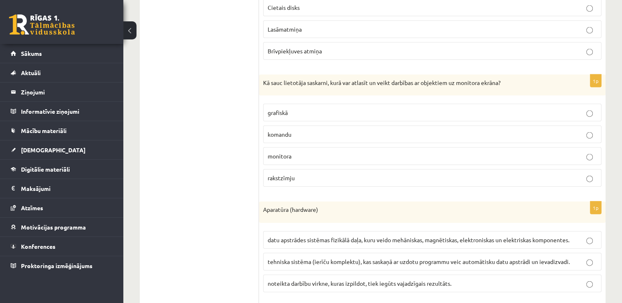
scroll to position [1846, 0]
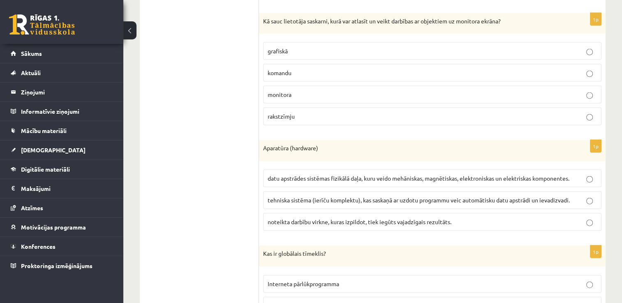
click at [295, 47] on p "grafiskā" at bounding box center [431, 51] width 329 height 9
click at [300, 174] on p "datu apstrādes sistēmas fizikālā daļa, kuru veido mehāniskas, magnētiskas, elek…" at bounding box center [431, 178] width 329 height 9
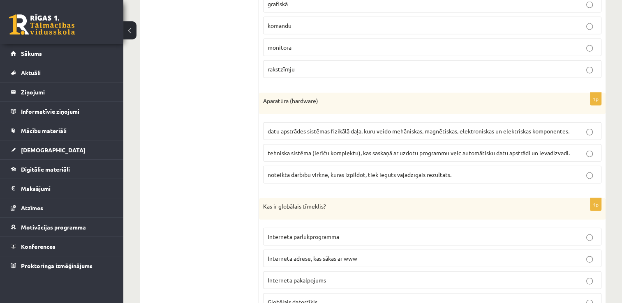
scroll to position [1969, 0]
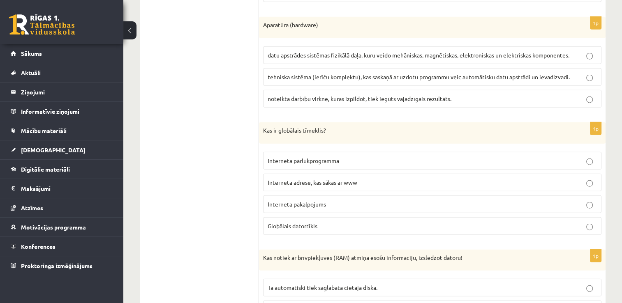
click at [328, 179] on span "Interneta adrese, kas sākas ar www" at bounding box center [312, 182] width 90 height 7
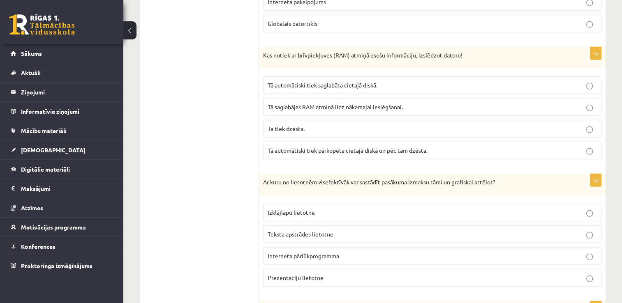
scroll to position [2174, 0]
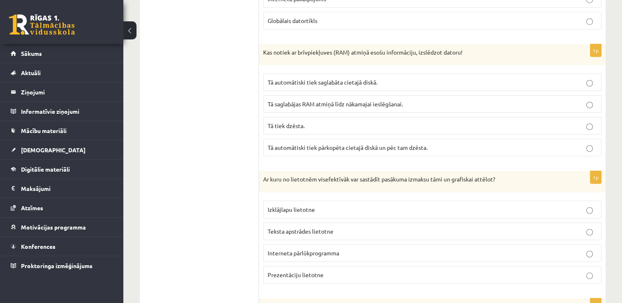
click at [301, 122] on span "Tā tiek dzēsta." at bounding box center [285, 125] width 37 height 7
click at [283, 206] on span "Izklājlapu lietotne" at bounding box center [290, 209] width 47 height 7
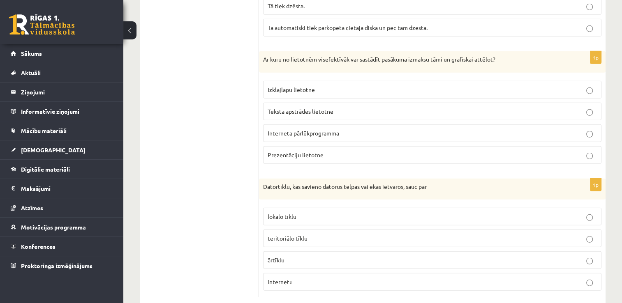
scroll to position [2301, 0]
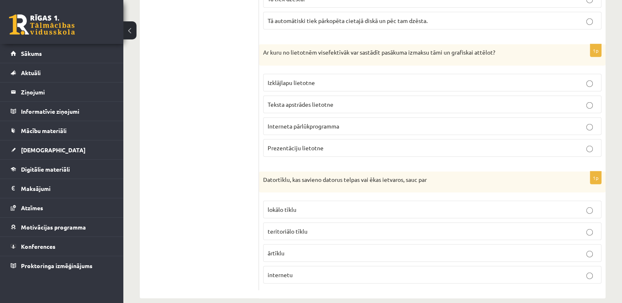
click at [303, 271] on p "internetu" at bounding box center [431, 275] width 329 height 9
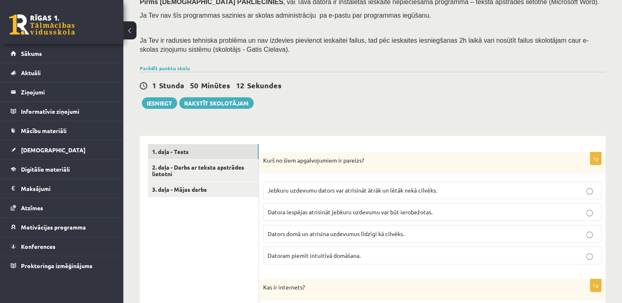
scroll to position [124, 0]
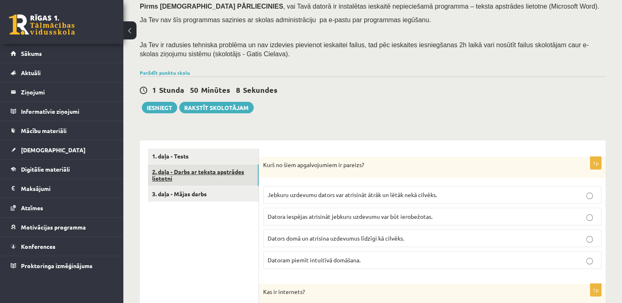
click at [214, 178] on link "2. daļa - Darbs ar teksta apstrādes lietotni" at bounding box center [203, 175] width 111 height 22
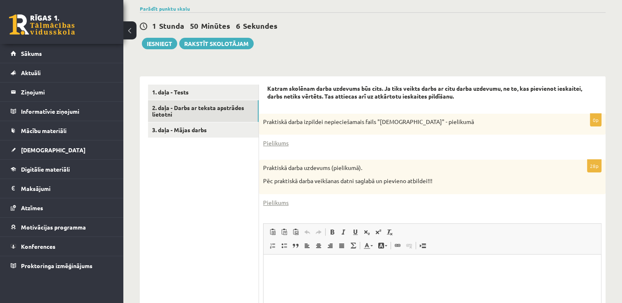
scroll to position [247, 0]
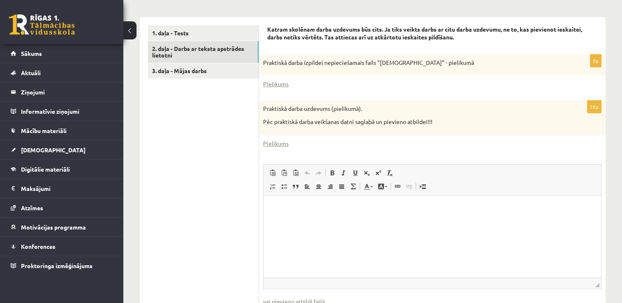
click at [296, 84] on div "Pielikums" at bounding box center [432, 84] width 338 height 9
click at [278, 86] on link "Pielikums" at bounding box center [275, 84] width 25 height 9
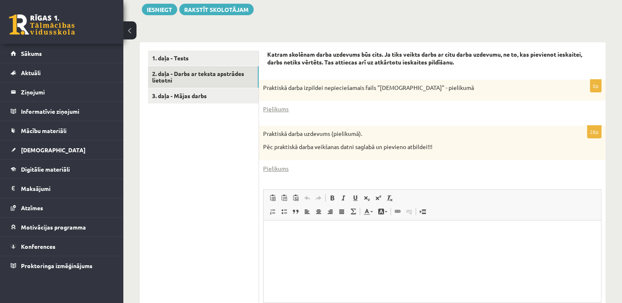
scroll to position [221, 0]
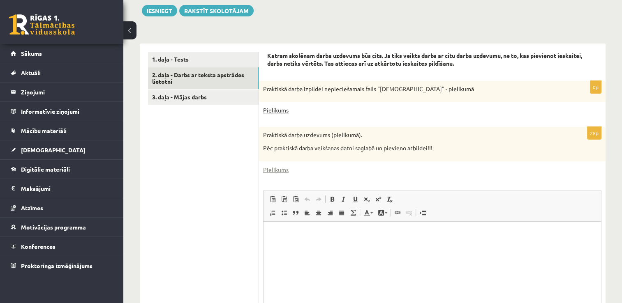
click at [278, 108] on link "Pielikums" at bounding box center [275, 110] width 25 height 9
click at [270, 167] on link "Pielikums" at bounding box center [275, 170] width 25 height 9
click at [277, 112] on link "Pielikums" at bounding box center [275, 110] width 25 height 9
click at [279, 108] on link "Pielikums" at bounding box center [275, 110] width 25 height 9
click at [219, 92] on link "3. daļa - Mājas darbs" at bounding box center [203, 97] width 111 height 15
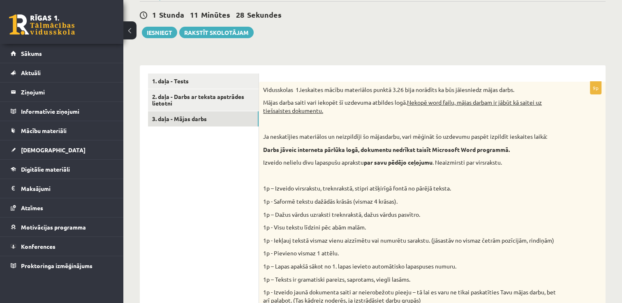
scroll to position [180, 0]
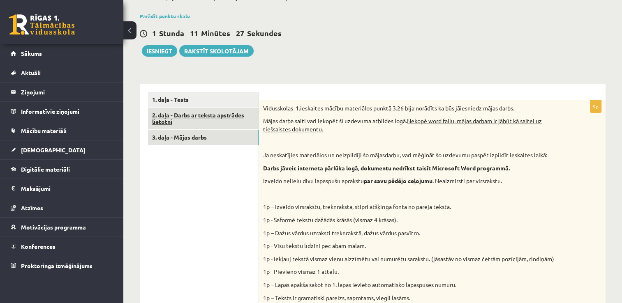
click at [242, 119] on link "2. daļa - Darbs ar teksta apstrādes lietotni" at bounding box center [203, 119] width 111 height 22
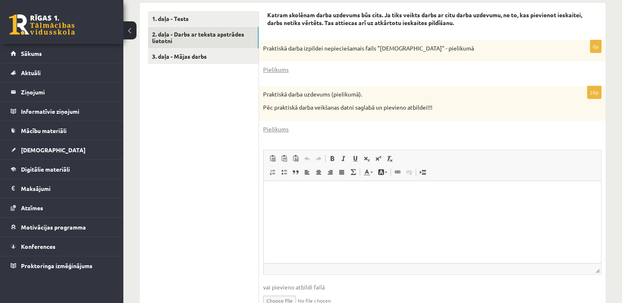
scroll to position [263, 0]
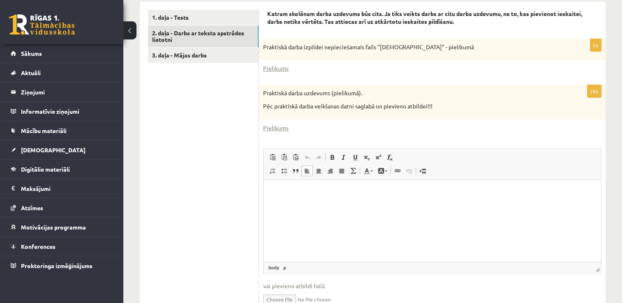
click at [270, 187] on html at bounding box center [431, 192] width 337 height 25
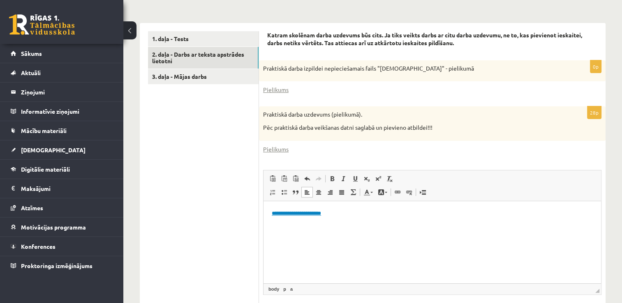
scroll to position [221, 0]
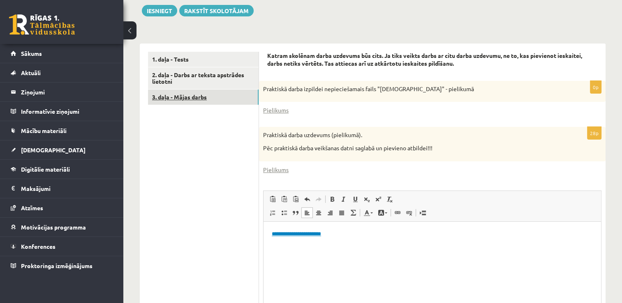
click at [207, 101] on link "3. daļa - Mājas darbs" at bounding box center [203, 97] width 111 height 15
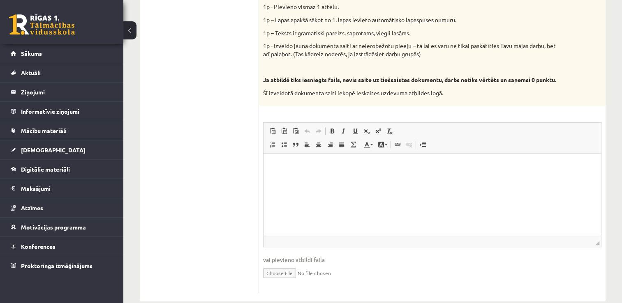
scroll to position [468, 0]
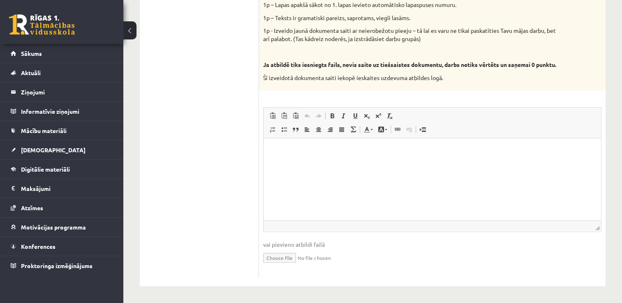
click at [271, 164] on html at bounding box center [431, 150] width 337 height 25
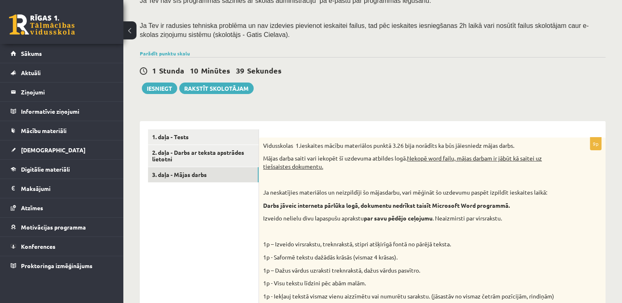
scroll to position [139, 0]
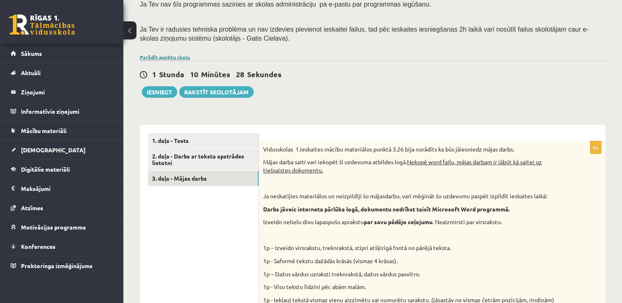
click at [153, 56] on link "Parādīt punktu skalu" at bounding box center [165, 57] width 50 height 7
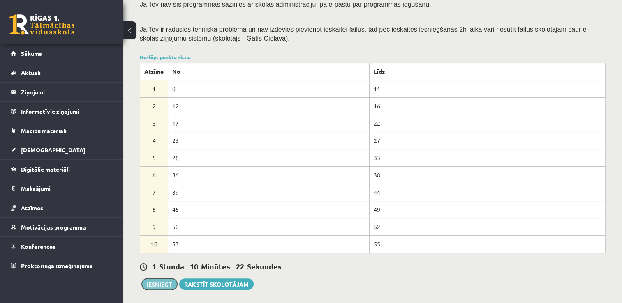
click at [163, 280] on button "Iesniegt" at bounding box center [159, 285] width 35 height 12
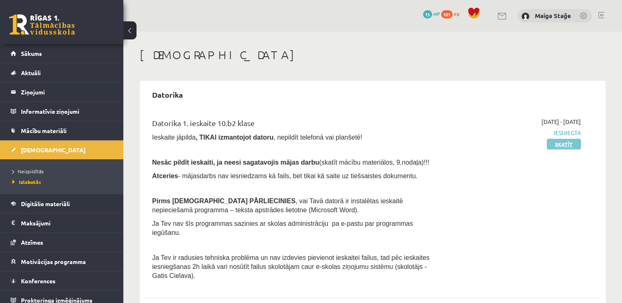
click at [571, 145] on link "Skatīt" at bounding box center [563, 144] width 34 height 11
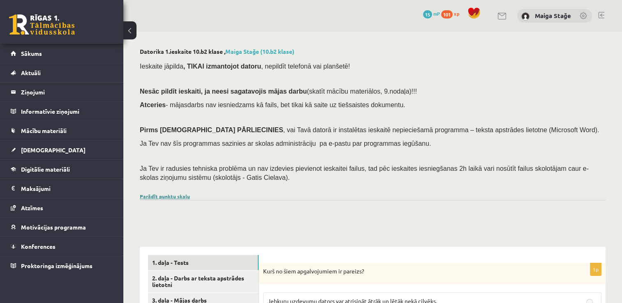
click at [163, 196] on link "Parādīt punktu skalu" at bounding box center [165, 196] width 50 height 7
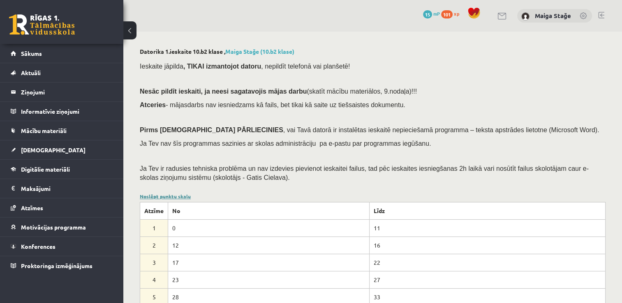
click at [163, 196] on link "Noslēpt punktu skalu" at bounding box center [165, 196] width 51 height 7
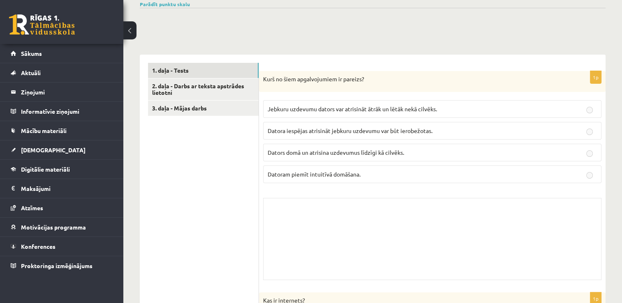
scroll to position [247, 0]
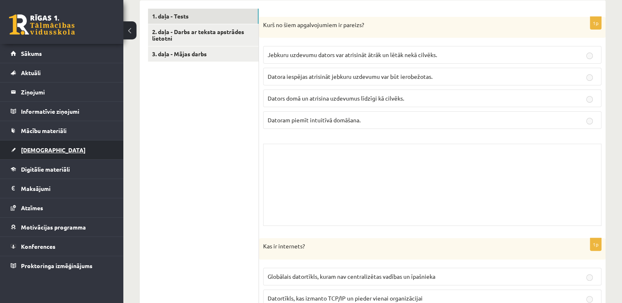
click at [43, 144] on link "[DEMOGRAPHIC_DATA]" at bounding box center [62, 150] width 102 height 19
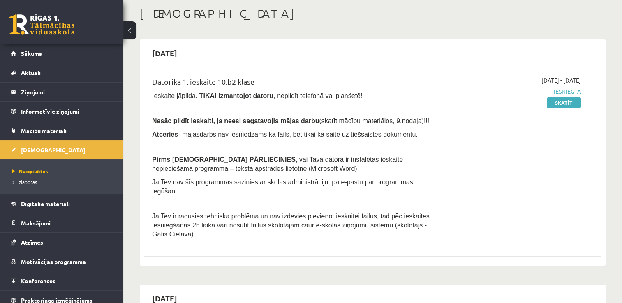
scroll to position [41, 0]
click at [555, 101] on link "Skatīt" at bounding box center [563, 103] width 34 height 11
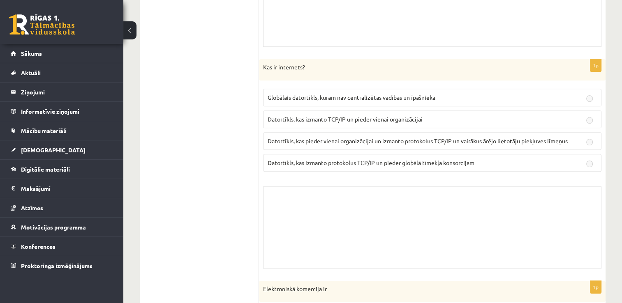
scroll to position [493, 0]
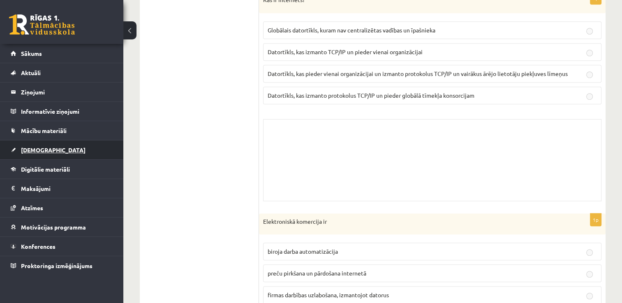
click at [55, 144] on link "[DEMOGRAPHIC_DATA]" at bounding box center [62, 150] width 102 height 19
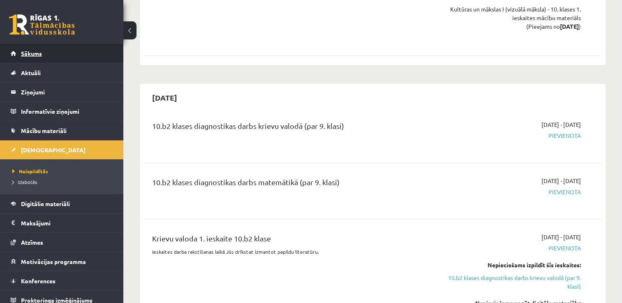
click at [58, 46] on link "Sākums" at bounding box center [62, 53] width 102 height 19
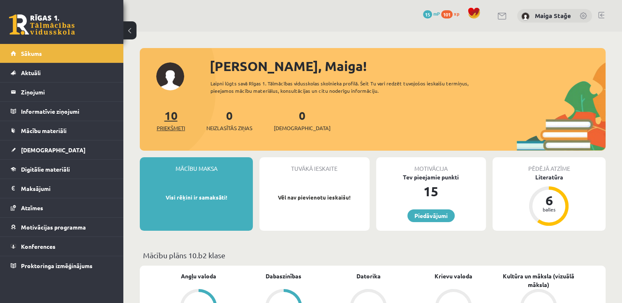
click at [173, 126] on span "Priekšmeti" at bounding box center [171, 128] width 28 height 8
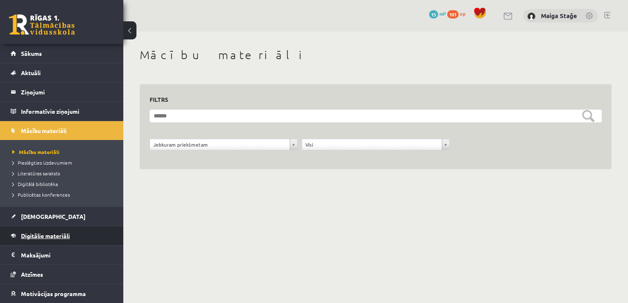
click at [58, 234] on span "Digitālie materiāli" at bounding box center [45, 235] width 49 height 7
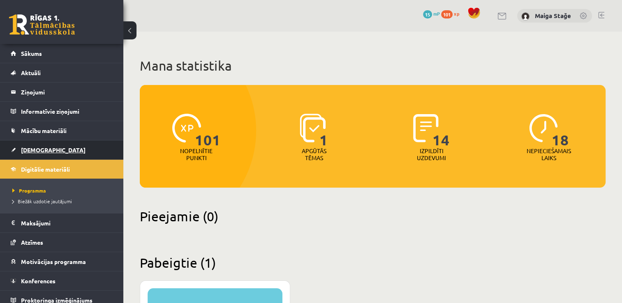
click at [52, 150] on link "[DEMOGRAPHIC_DATA]" at bounding box center [62, 150] width 102 height 19
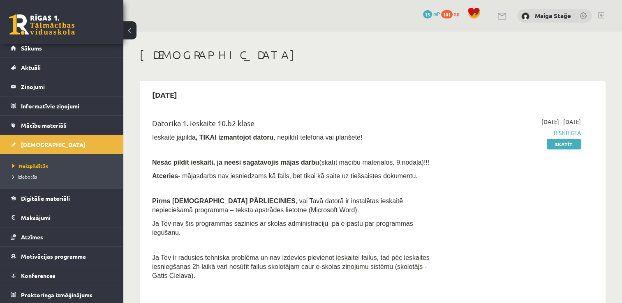
scroll to position [16, 0]
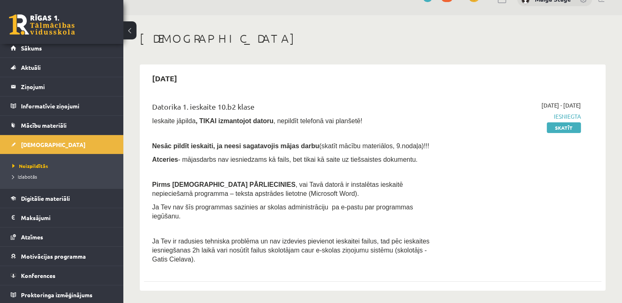
click at [556, 131] on link "Skatīt" at bounding box center [563, 127] width 34 height 11
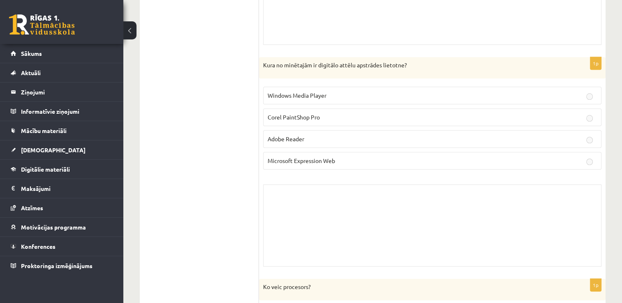
scroll to position [887, 0]
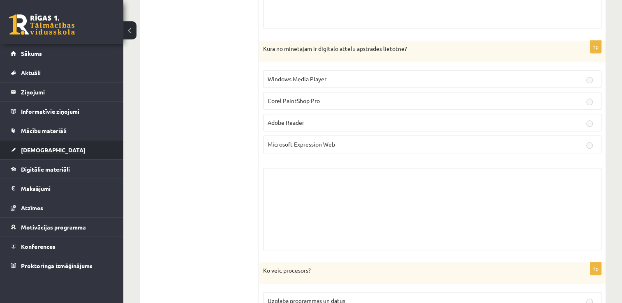
click at [54, 154] on link "[DEMOGRAPHIC_DATA]" at bounding box center [62, 150] width 102 height 19
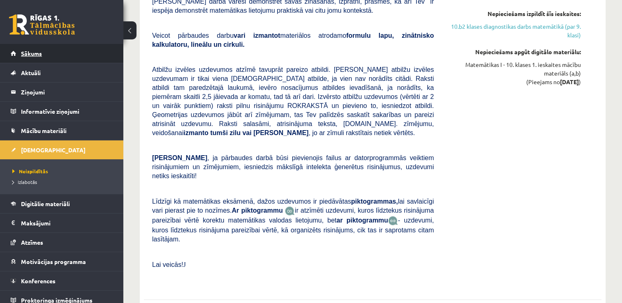
click at [75, 57] on link "Sākums" at bounding box center [62, 53] width 102 height 19
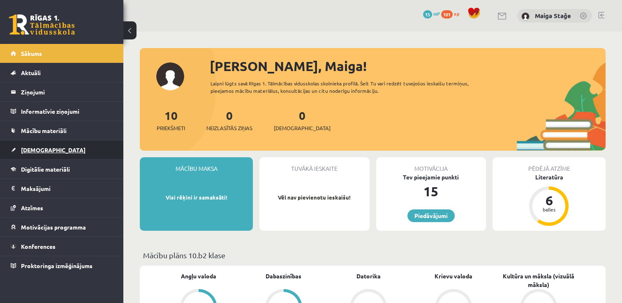
click at [46, 147] on link "[DEMOGRAPHIC_DATA]" at bounding box center [62, 150] width 102 height 19
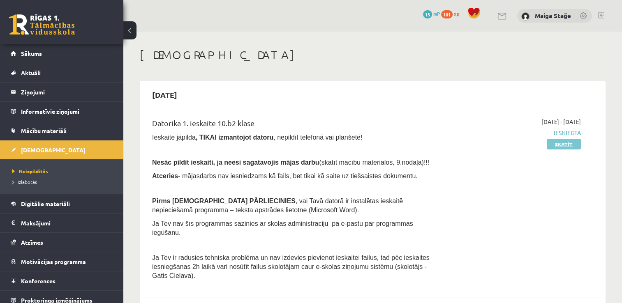
click at [564, 147] on link "Skatīt" at bounding box center [563, 144] width 34 height 11
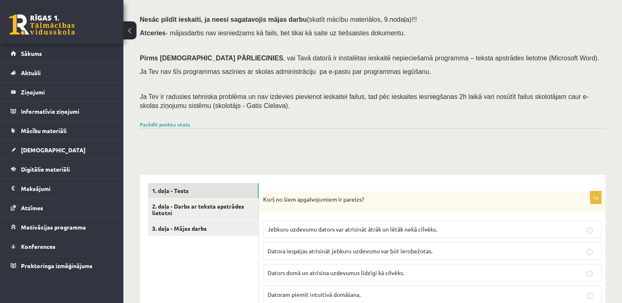
scroll to position [77, 0]
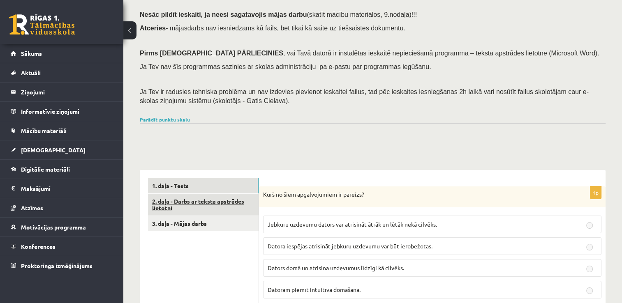
click at [198, 196] on link "2. daļa - Darbs ar teksta apstrādes lietotni" at bounding box center [203, 205] width 111 height 22
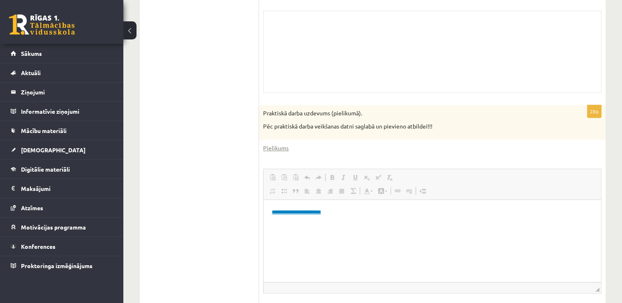
scroll to position [324, 0]
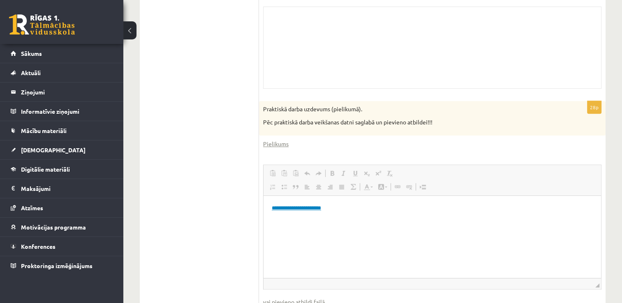
click at [306, 209] on link "**********" at bounding box center [296, 207] width 49 height 5
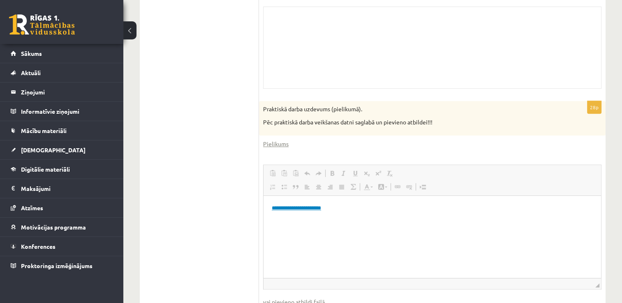
click at [306, 209] on link "**********" at bounding box center [296, 207] width 49 height 5
click at [318, 209] on link "**********" at bounding box center [296, 207] width 49 height 5
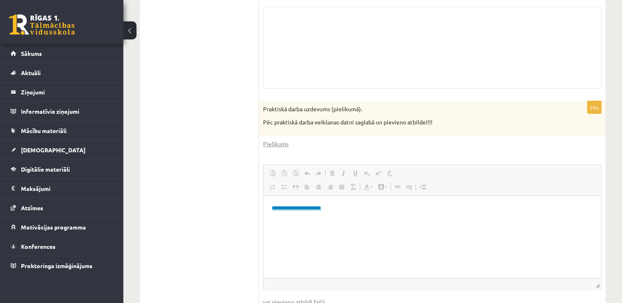
click at [304, 207] on link "**********" at bounding box center [296, 207] width 49 height 5
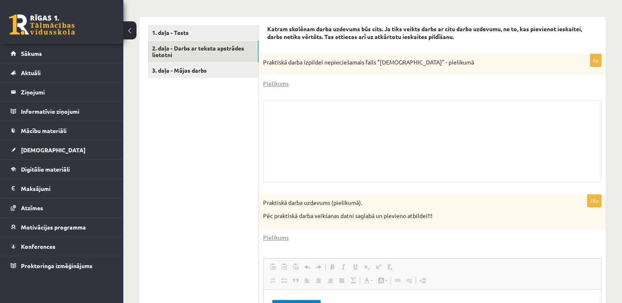
scroll to position [214, 0]
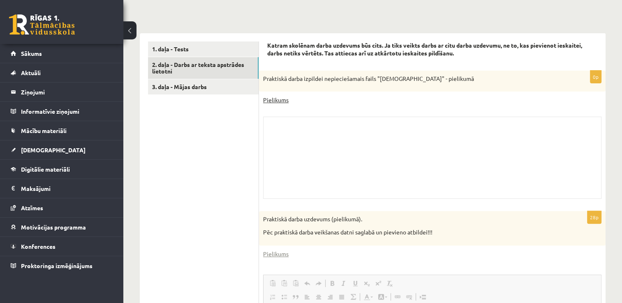
click at [272, 97] on link "Pielikums" at bounding box center [275, 100] width 25 height 9
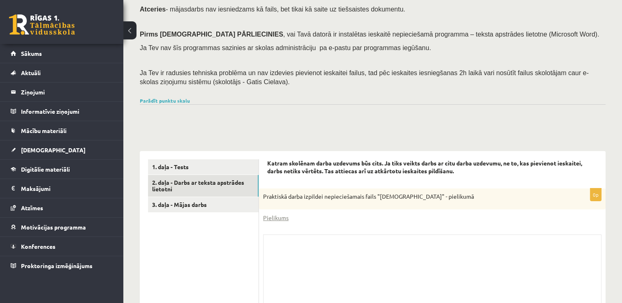
scroll to position [82, 0]
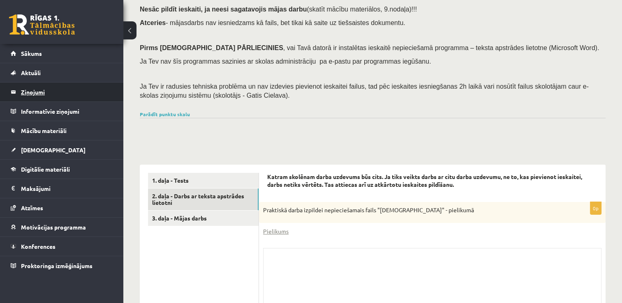
click at [69, 92] on legend "Ziņojumi 0" at bounding box center [67, 92] width 92 height 19
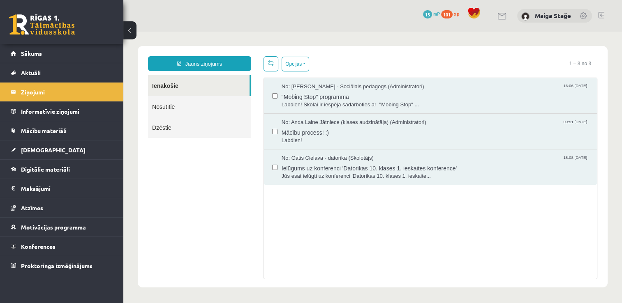
click at [187, 105] on link "Nosūtītie" at bounding box center [199, 106] width 103 height 21
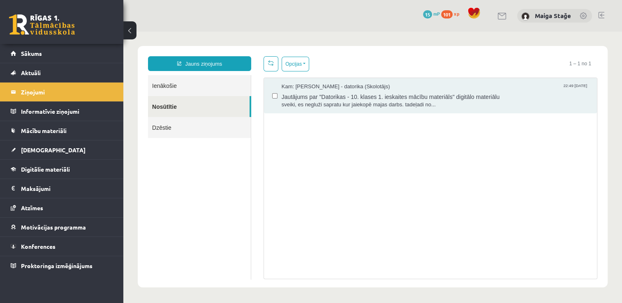
click at [279, 86] on div "Kam: Gatis Cielava - datorika (Skolotājs) 22:49 08/09/2025 Jautājums par "Dator…" at bounding box center [430, 95] width 316 height 25
click at [328, 94] on span "Jautājums par "Datorikas - 10. klases 1. ieskaites mācību materiāls" digitālo m…" at bounding box center [434, 96] width 307 height 10
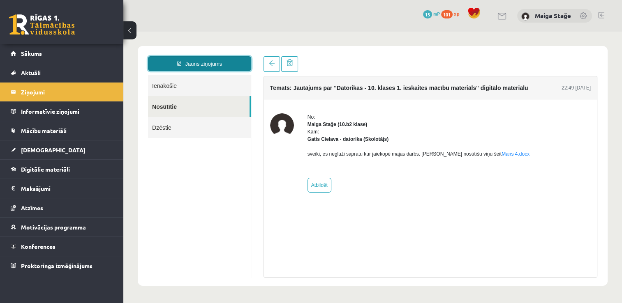
click at [206, 63] on link "Jauns ziņojums" at bounding box center [199, 63] width 103 height 15
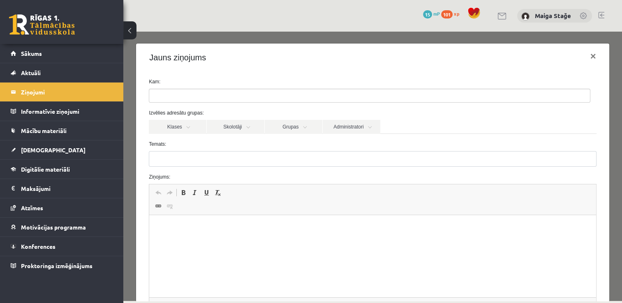
click at [198, 102] on ul at bounding box center [369, 95] width 440 height 13
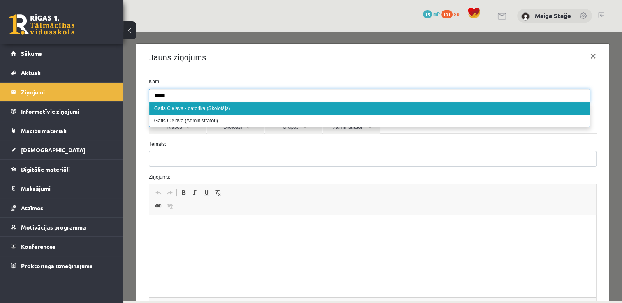
type input "*****"
select select "**"
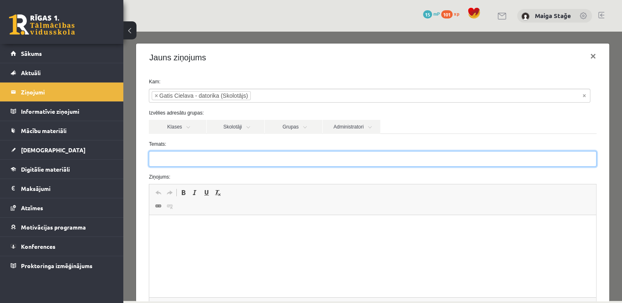
click at [195, 163] on input "Temats:" at bounding box center [372, 159] width 447 height 16
type input "**********"
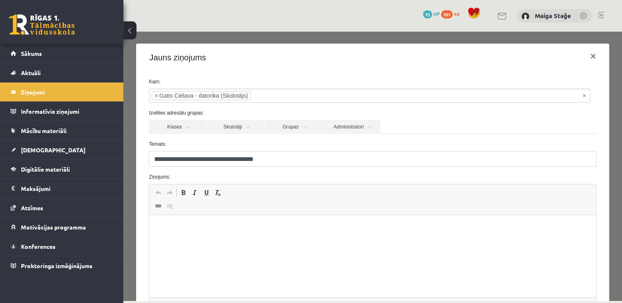
click at [178, 240] on html at bounding box center [372, 227] width 446 height 25
click at [172, 224] on p "Rich Text Editor, wiswyg-editor-47024781519400-1757367036-861" at bounding box center [372, 228] width 430 height 9
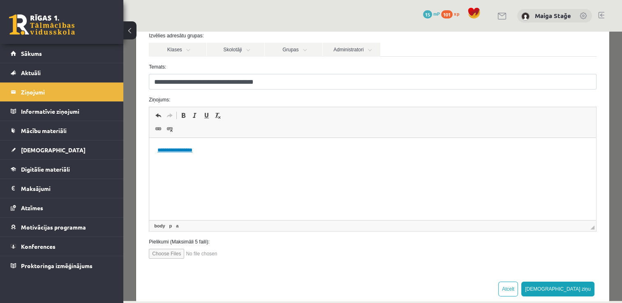
scroll to position [92, 0]
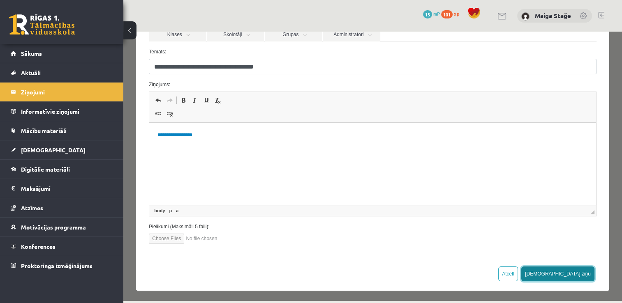
click at [571, 269] on button "Sūtīt ziņu" at bounding box center [557, 274] width 73 height 15
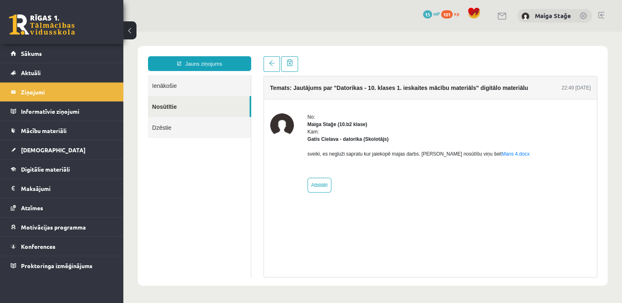
scroll to position [0, 0]
click at [68, 53] on link "Sākums" at bounding box center [62, 53] width 102 height 19
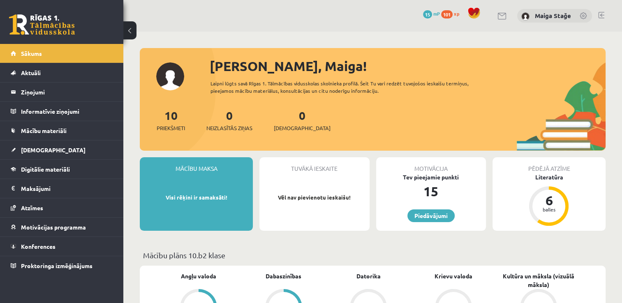
scroll to position [16, 0]
